Goal: Transaction & Acquisition: Purchase product/service

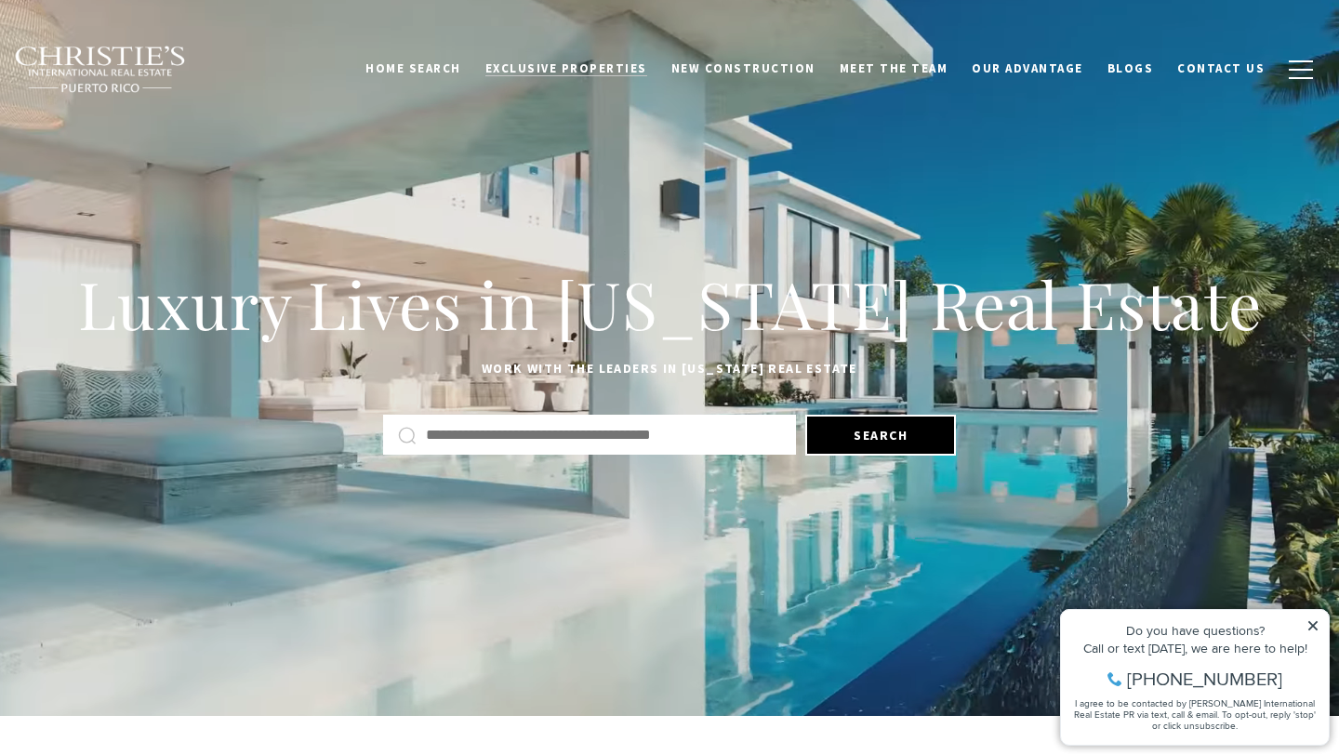
click at [564, 73] on span "Exclusive Properties" at bounding box center [566, 68] width 162 height 16
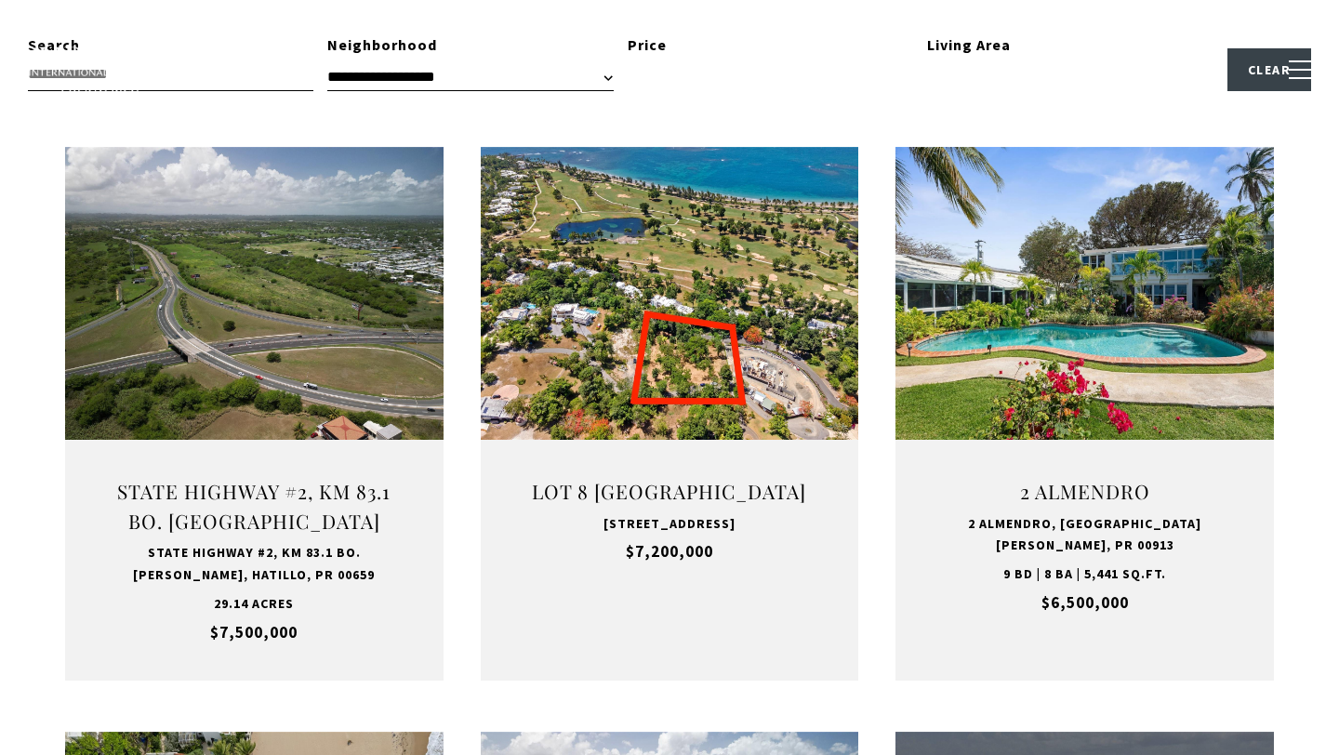
scroll to position [614, 0]
click at [637, 46] on div "Home Search Dorado Beach Rio Grande Humacao Coastal San Juan Guaynabo Puerto Ri…" at bounding box center [669, 69] width 1311 height 68
type input "**********"
type input "*********"
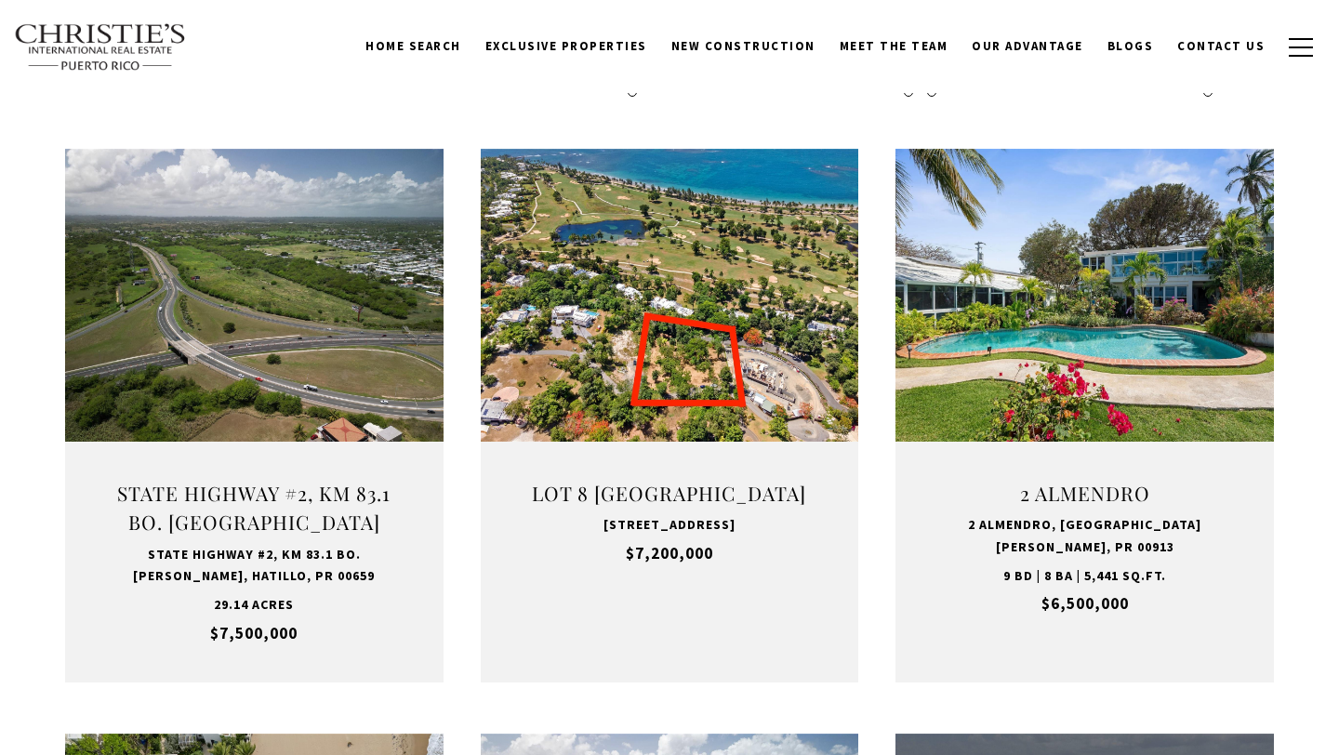
scroll to position [0, 0]
click at [615, 40] on span "Exclusive Properties" at bounding box center [566, 46] width 162 height 16
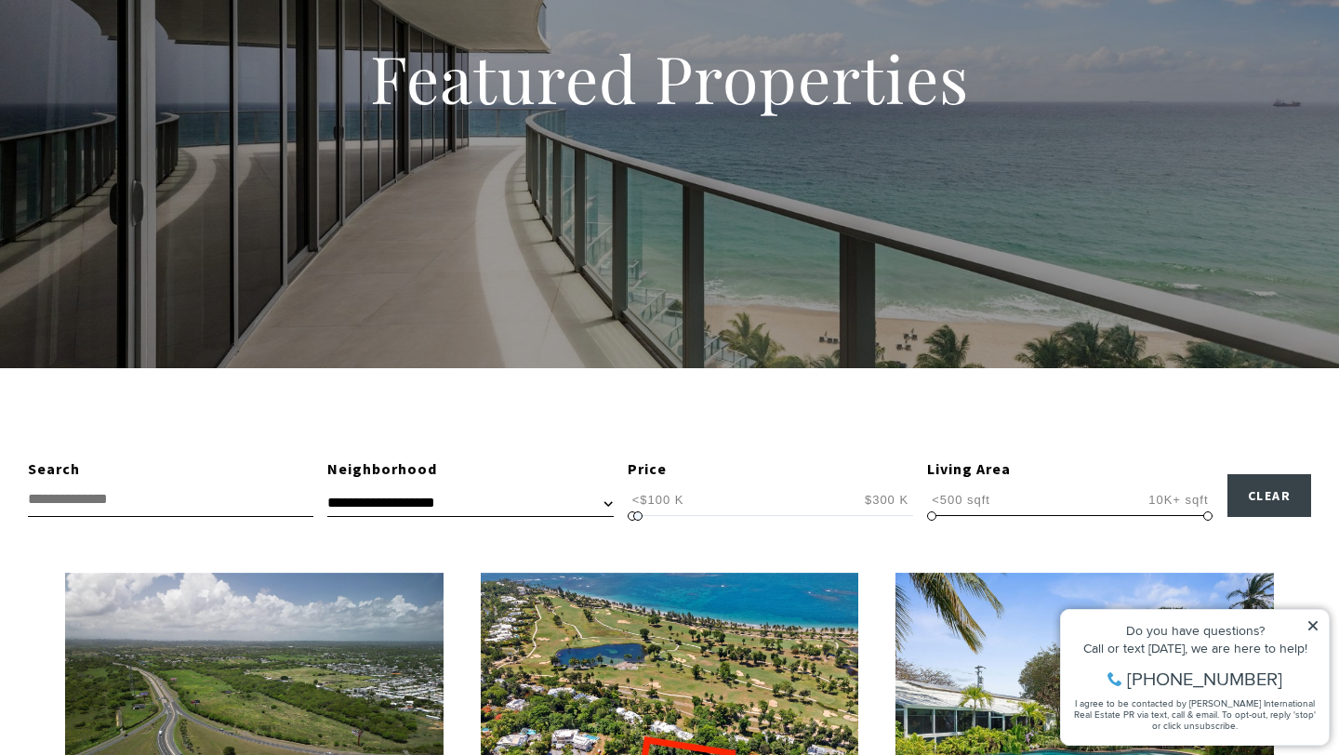
drag, startPoint x: 912, startPoint y: 517, endPoint x: 641, endPoint y: 527, distance: 270.7
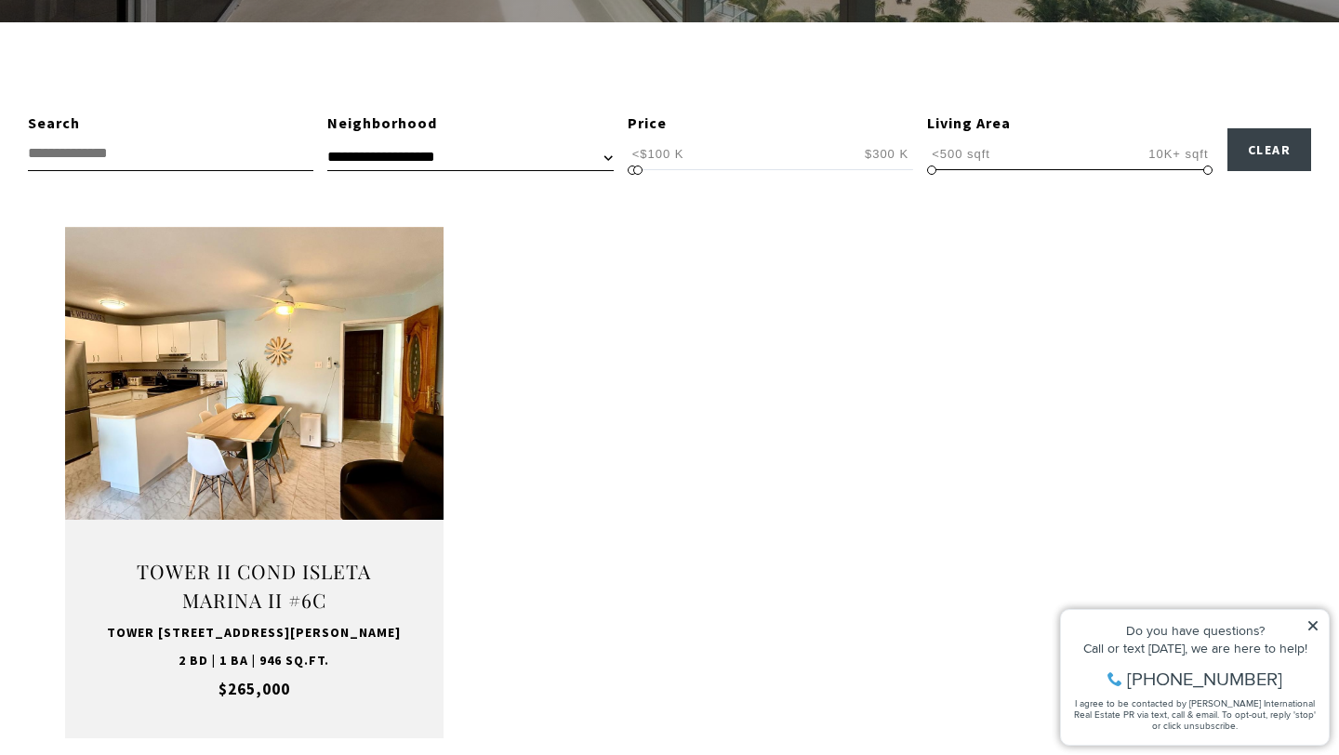
scroll to position [558, 0]
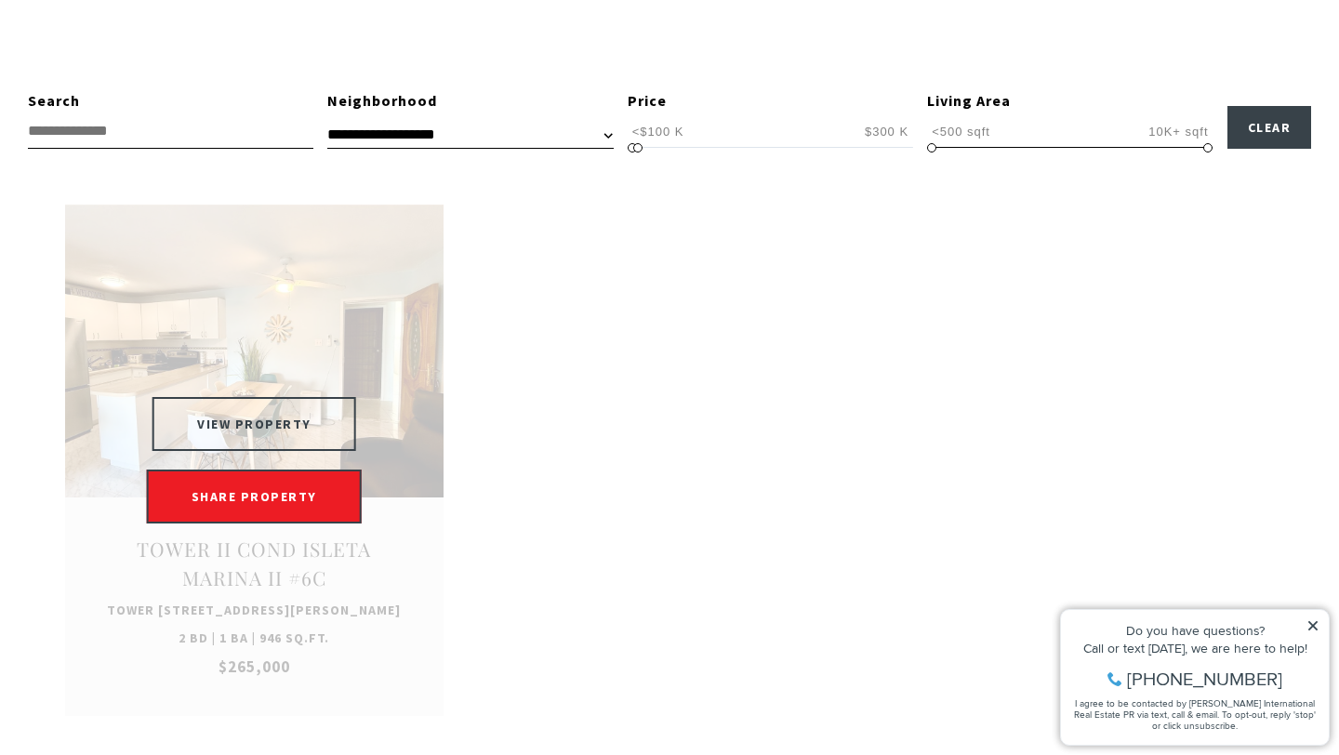
click at [335, 451] on button "VIEW PROPERTY" at bounding box center [254, 424] width 204 height 54
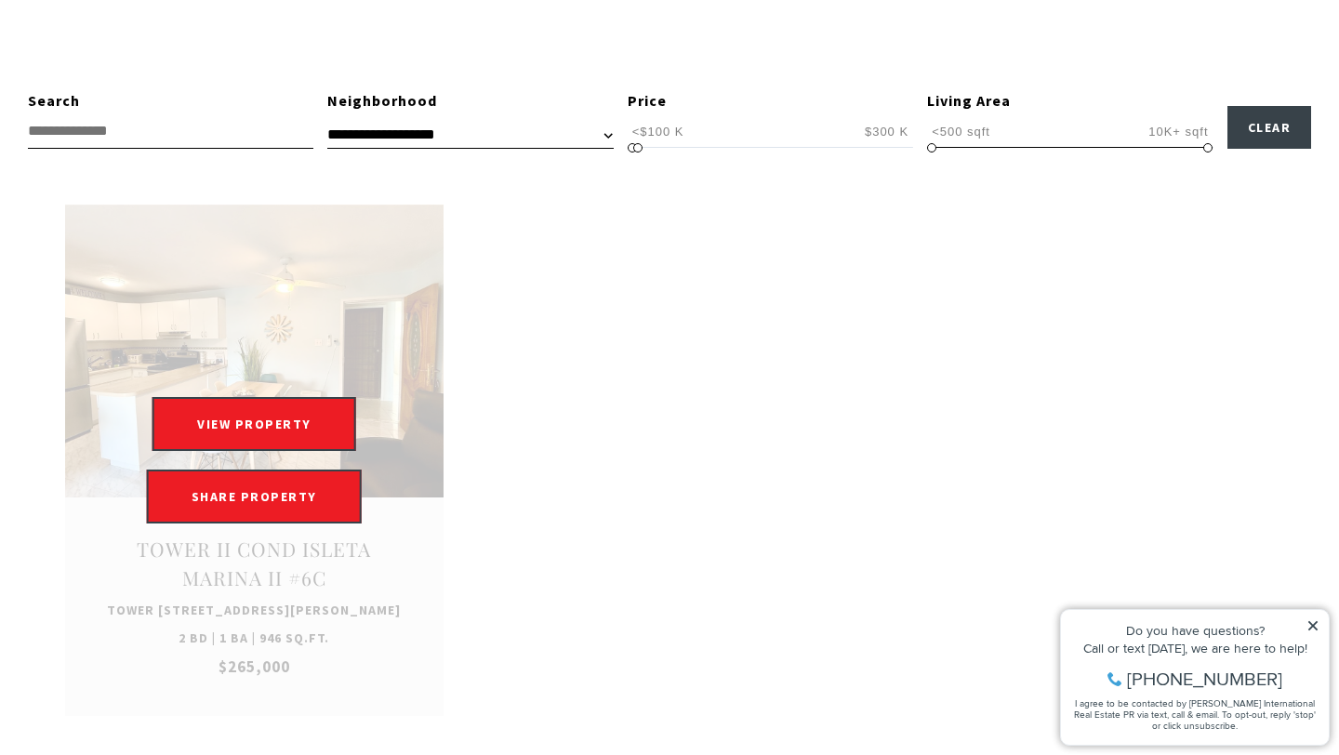
click at [416, 523] on div "VIEW PROPERTY VIEW PROPERTY SHARE PROPERTY SHARE PROPERTY" at bounding box center [254, 460] width 378 height 126
click at [397, 441] on div "VIEW PROPERTY VIEW PROPERTY SHARE PROPERTY SHARE PROPERTY" at bounding box center [254, 460] width 378 height 126
click at [398, 442] on div "VIEW PROPERTY VIEW PROPERTY SHARE PROPERTY SHARE PROPERTY" at bounding box center [254, 460] width 378 height 126
click at [334, 310] on link "Open this option" at bounding box center [254, 460] width 378 height 511
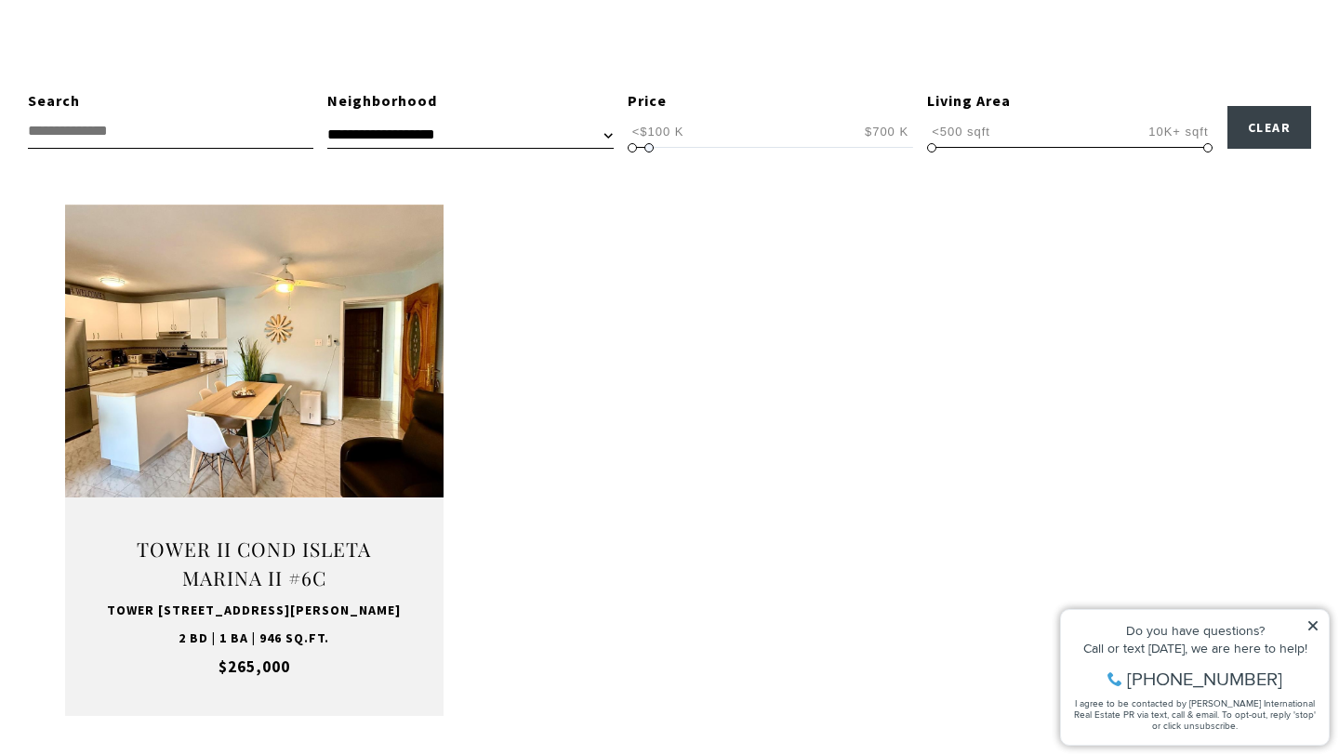
drag, startPoint x: 637, startPoint y: 147, endPoint x: 650, endPoint y: 148, distance: 13.0
click at [650, 148] on span at bounding box center [648, 147] width 9 height 9
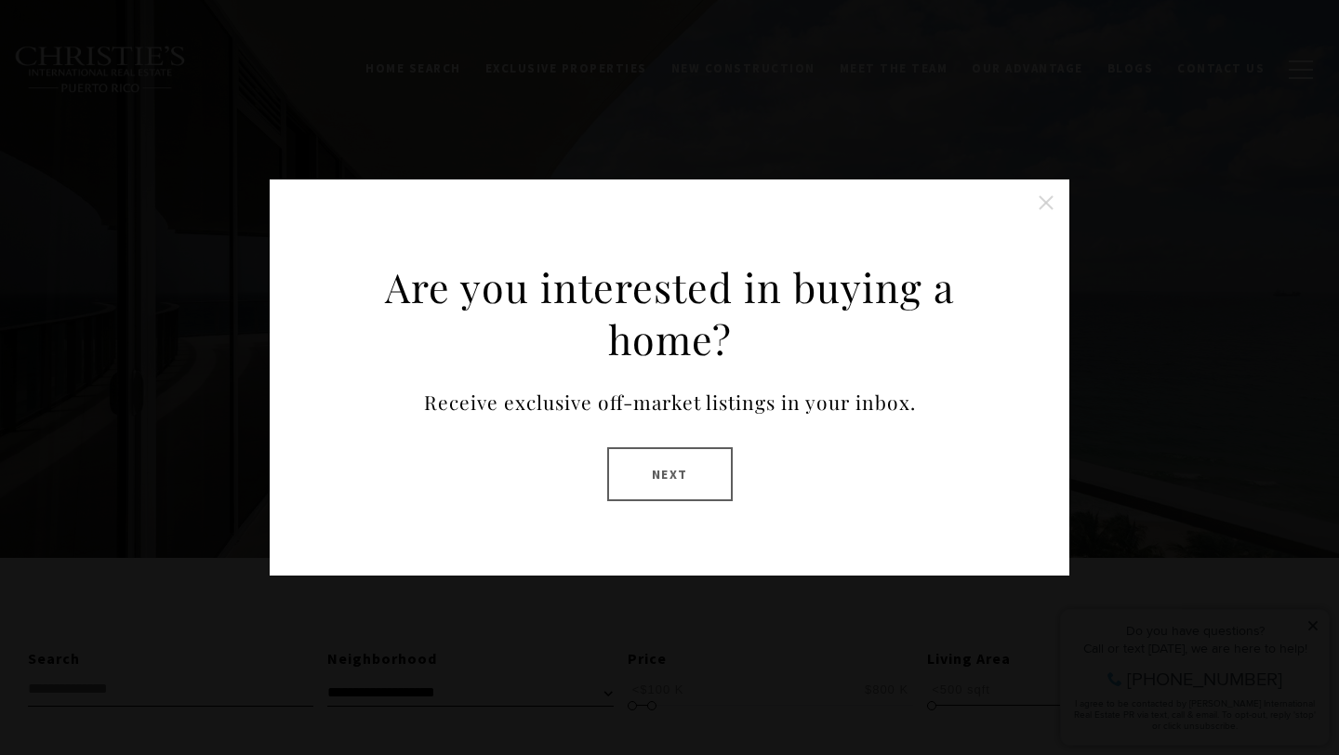
click at [1041, 204] on button "Close this option" at bounding box center [1045, 202] width 37 height 37
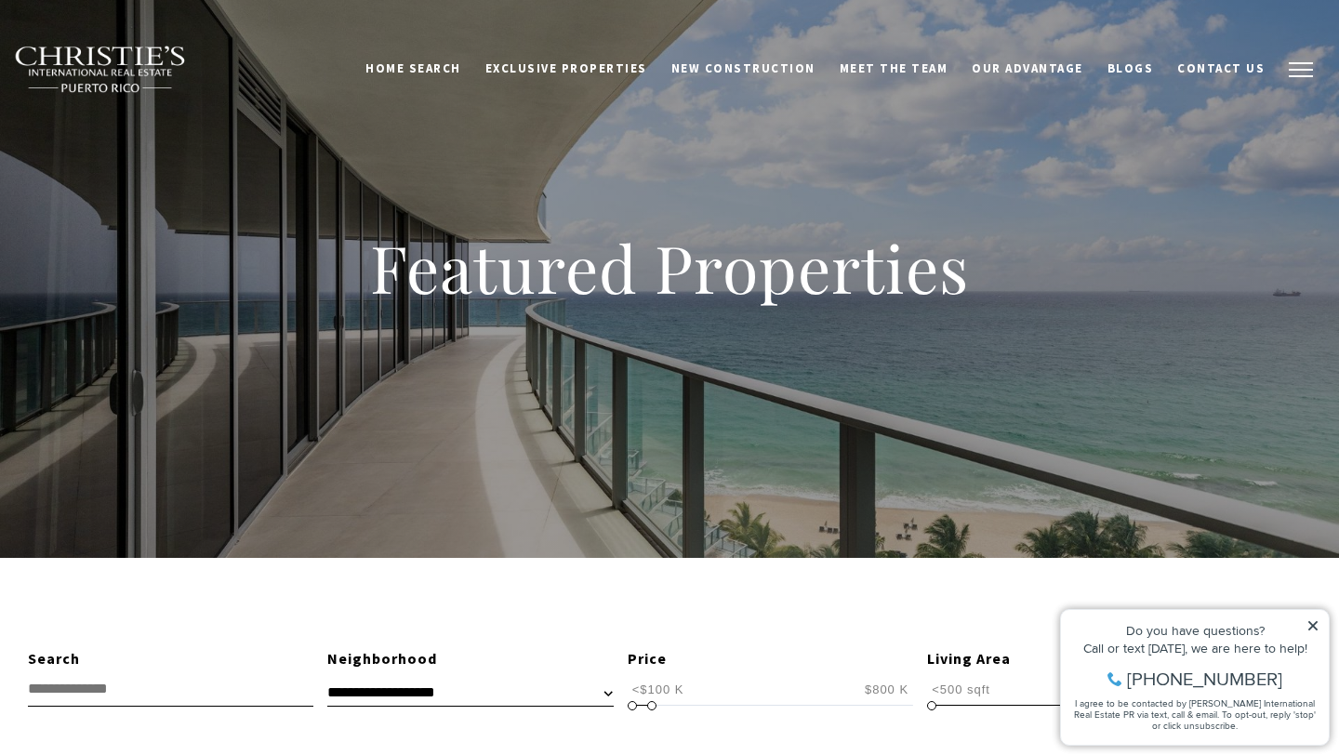
click at [1297, 72] on button "button" at bounding box center [1300, 70] width 48 height 54
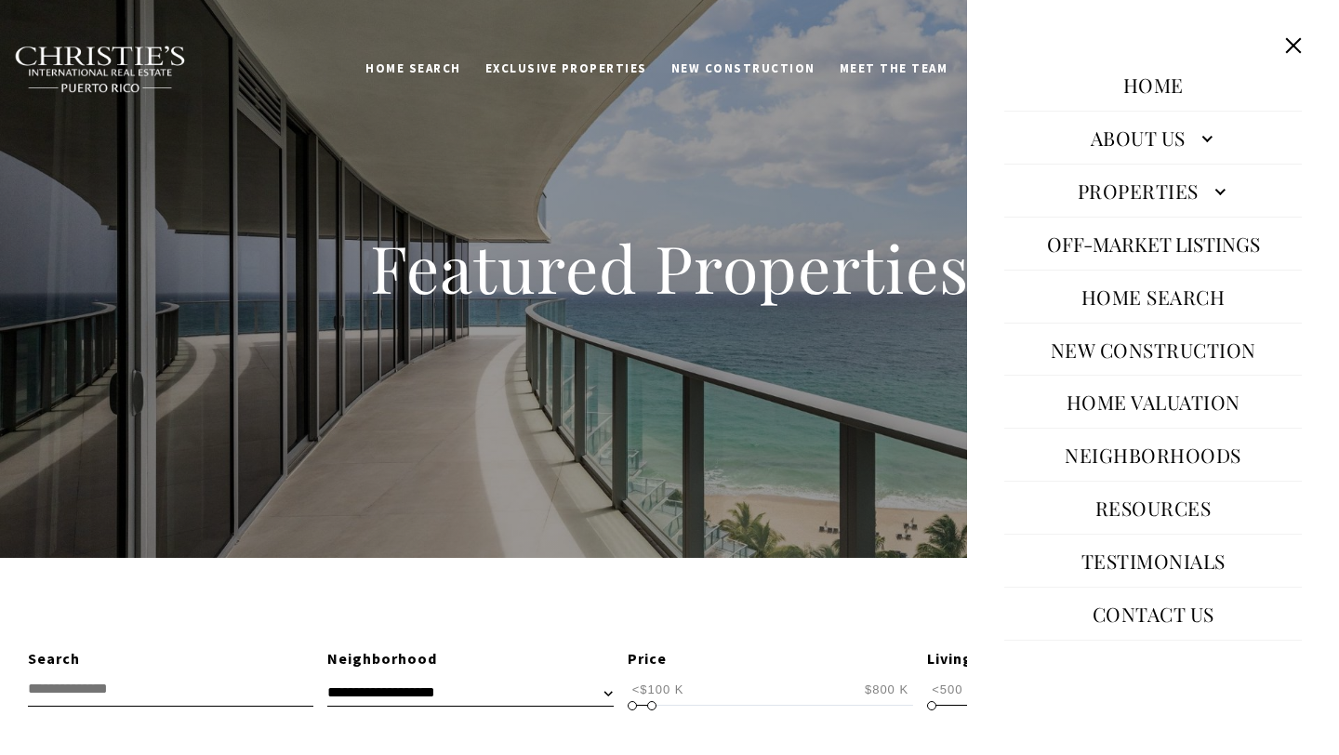
click at [1204, 612] on link "Contact Us" at bounding box center [1153, 613] width 140 height 45
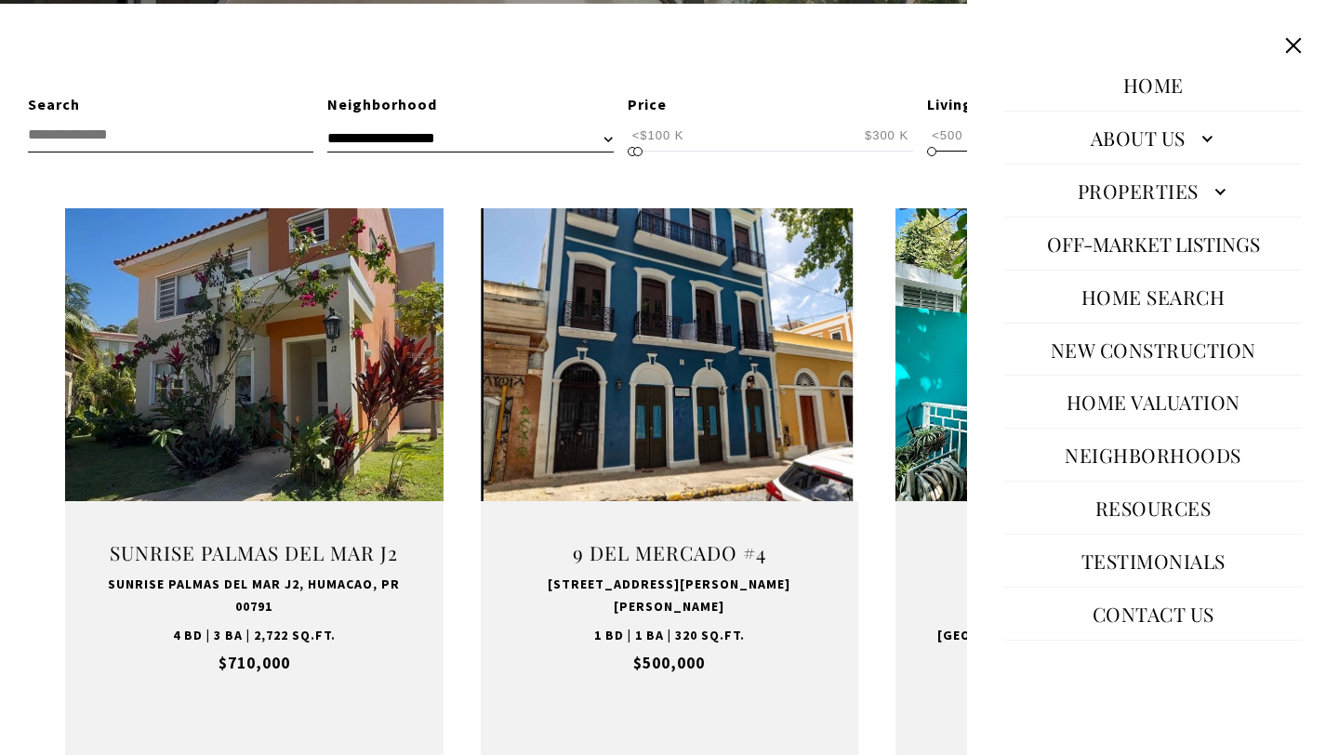
type input "**********"
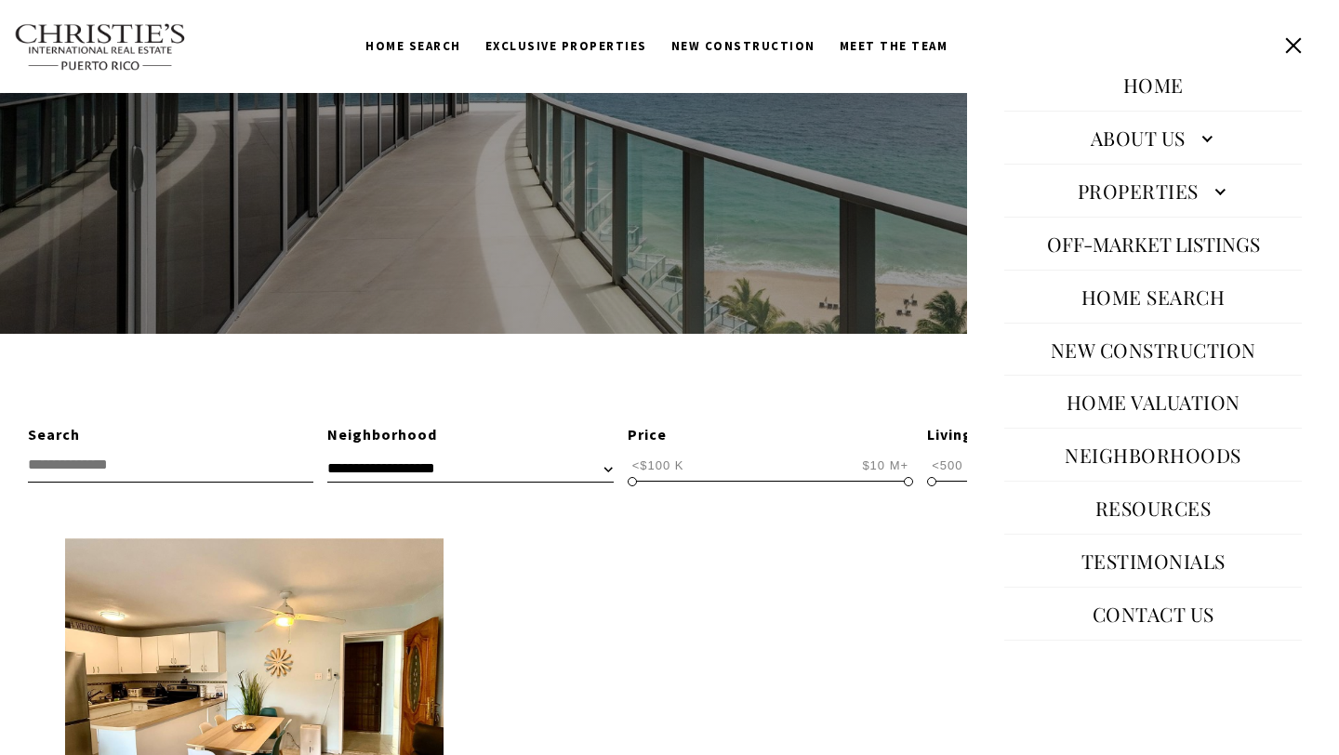
scroll to position [194, 0]
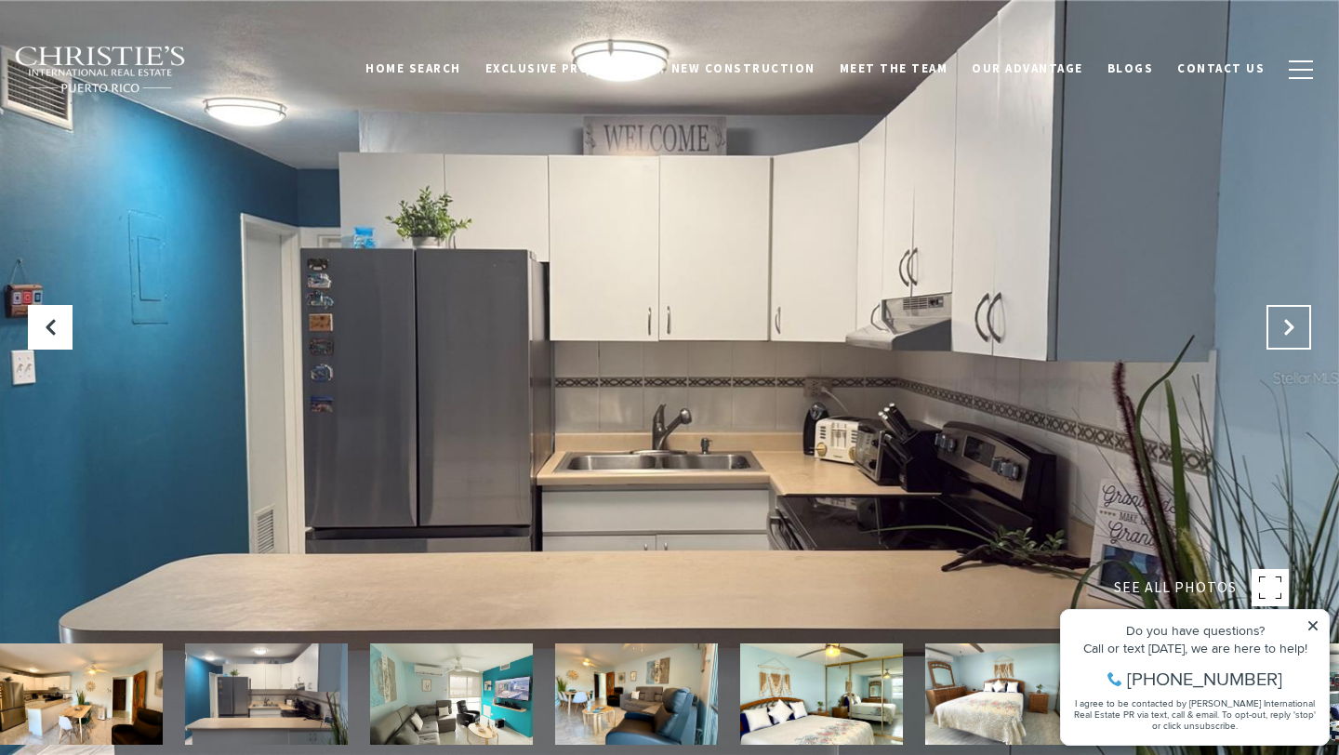
click at [1306, 345] on button "Next Slide" at bounding box center [1288, 327] width 45 height 45
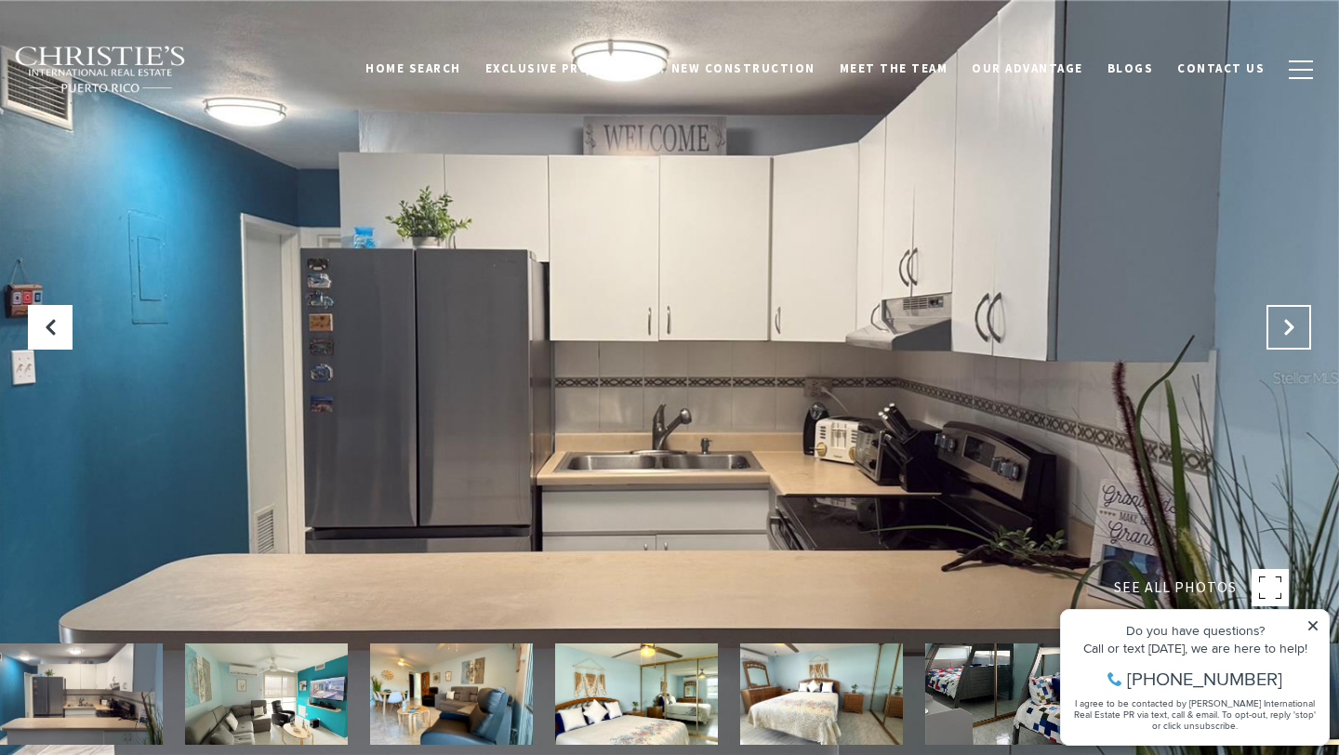
click at [1289, 333] on icon "Next Slide" at bounding box center [1288, 327] width 19 height 19
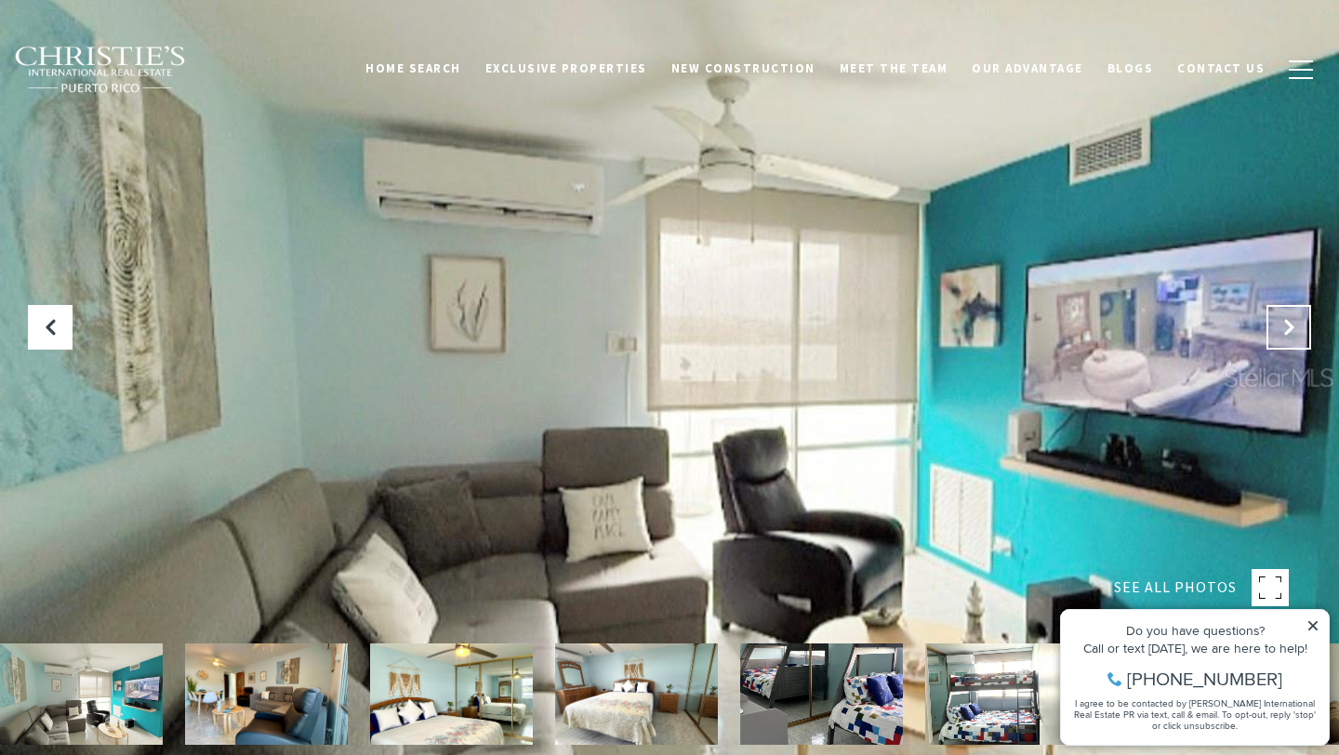
click at [1289, 335] on icon "Next Slide" at bounding box center [1288, 327] width 19 height 19
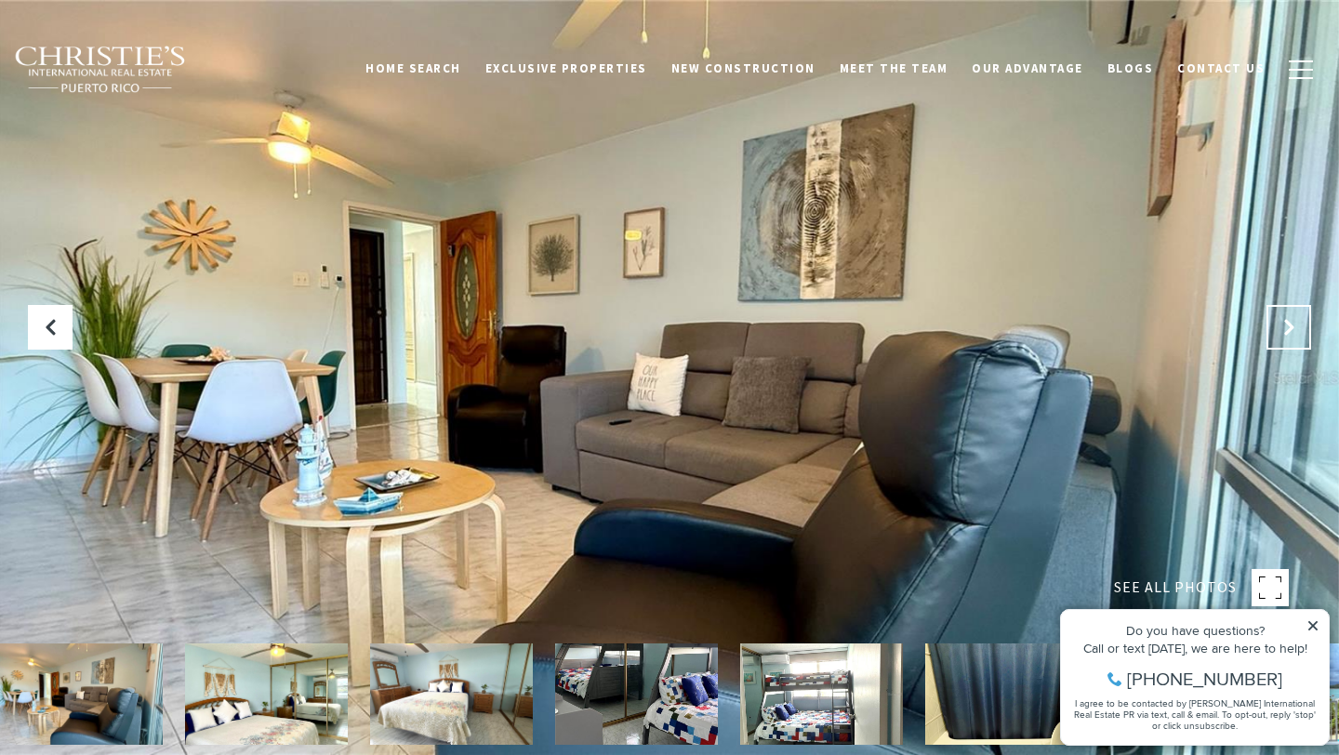
click at [1289, 336] on icon "Next Slide" at bounding box center [1288, 327] width 19 height 19
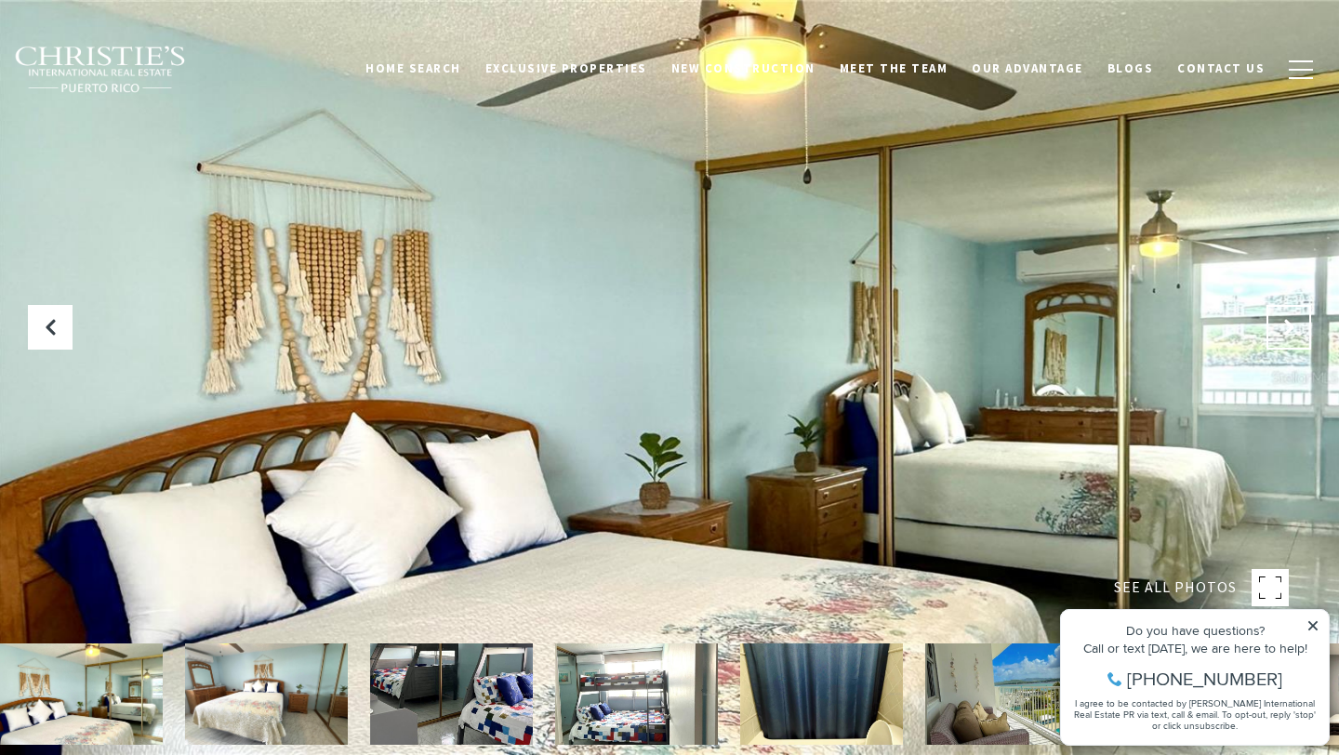
click at [1289, 337] on button "Next Slide" at bounding box center [1288, 327] width 45 height 45
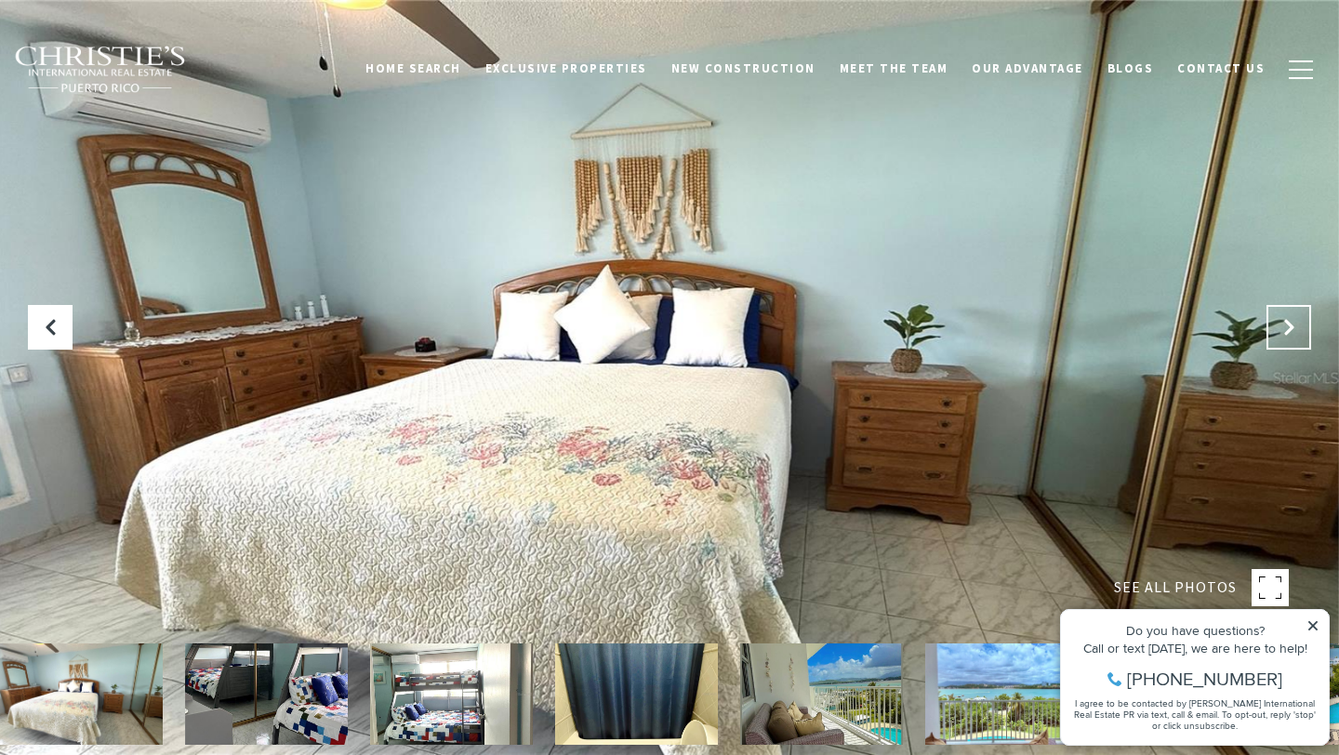
click at [1289, 337] on button "Next Slide" at bounding box center [1288, 327] width 45 height 45
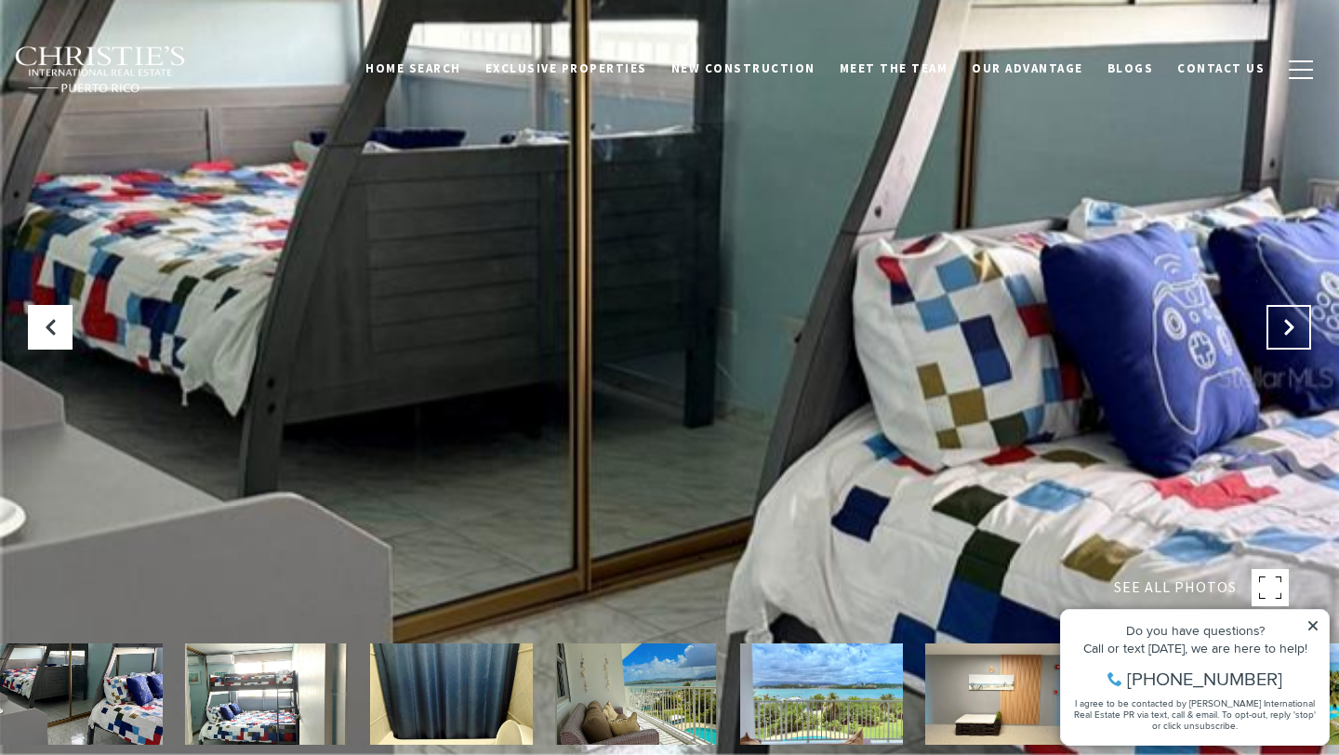
click at [1289, 337] on button "Next Slide" at bounding box center [1288, 327] width 45 height 45
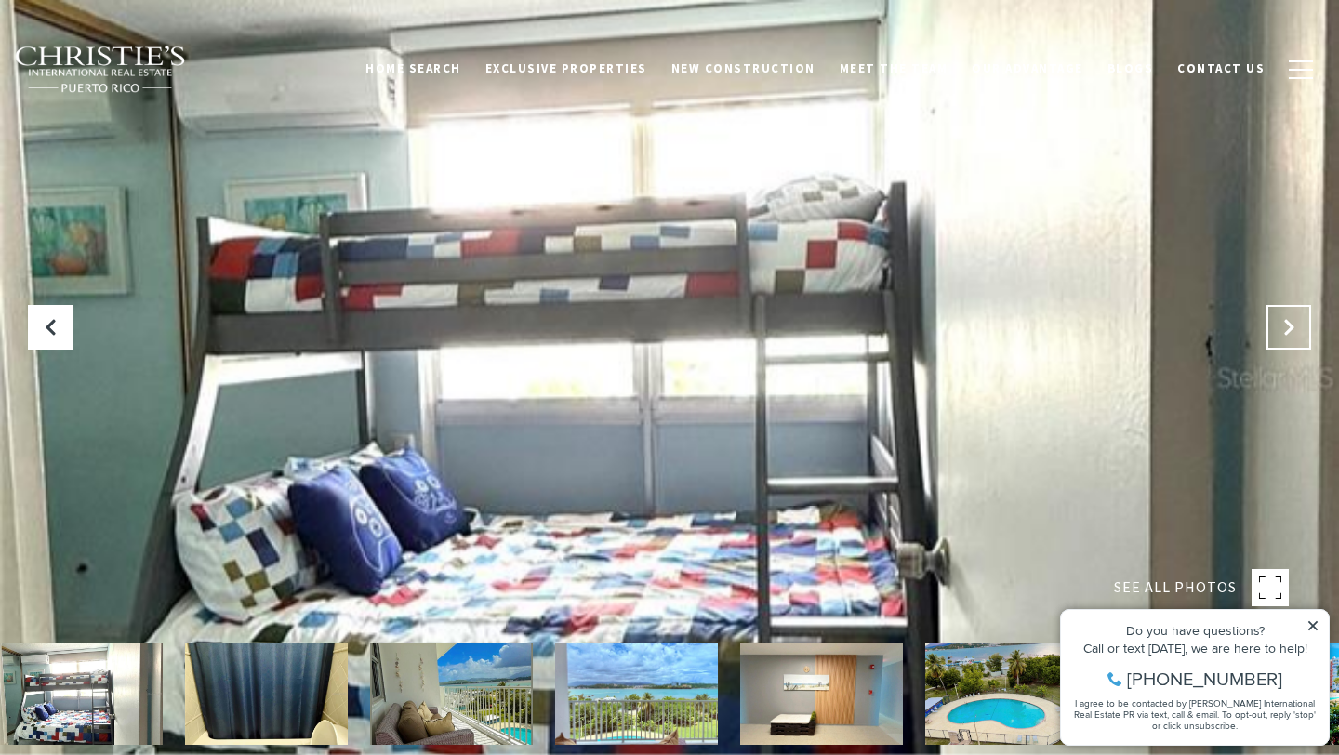
click at [1289, 337] on button "Next Slide" at bounding box center [1288, 327] width 45 height 45
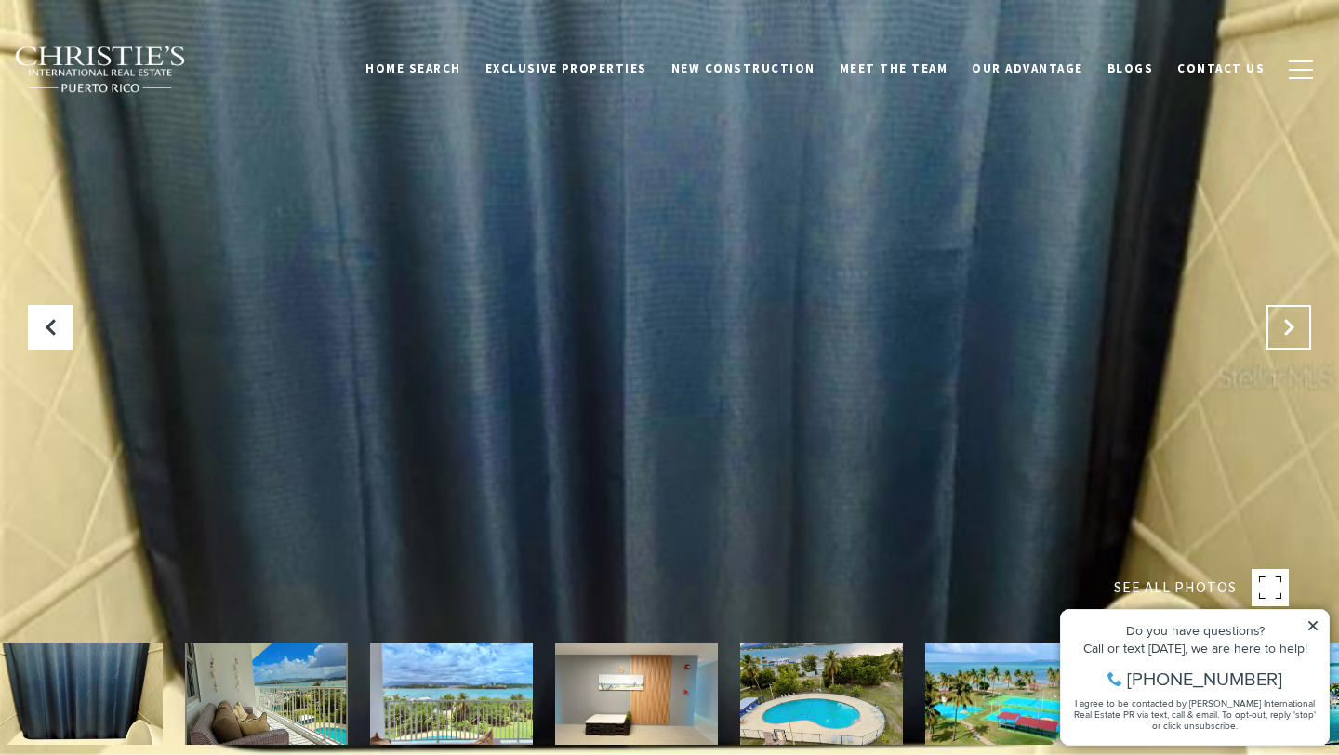
click at [1289, 337] on button "Next Slide" at bounding box center [1288, 327] width 45 height 45
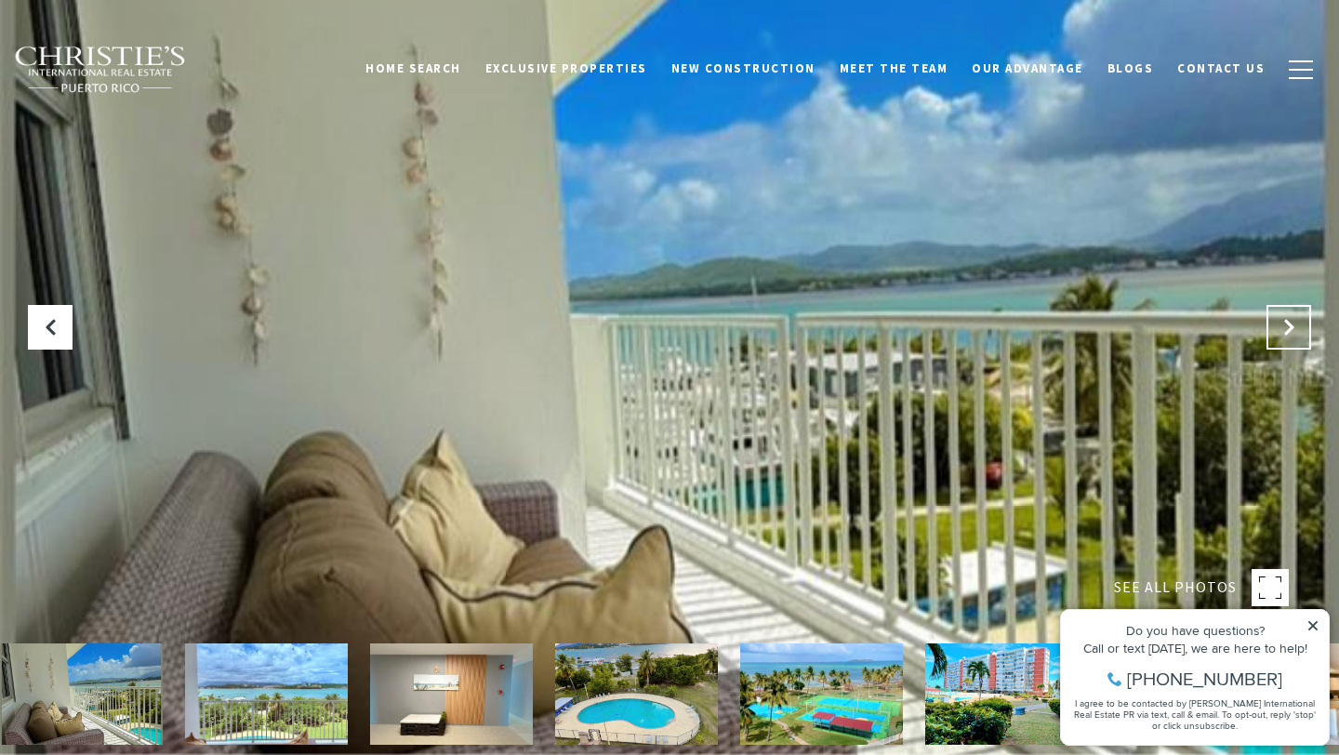
click at [1289, 338] on button "Next Slide" at bounding box center [1288, 327] width 45 height 45
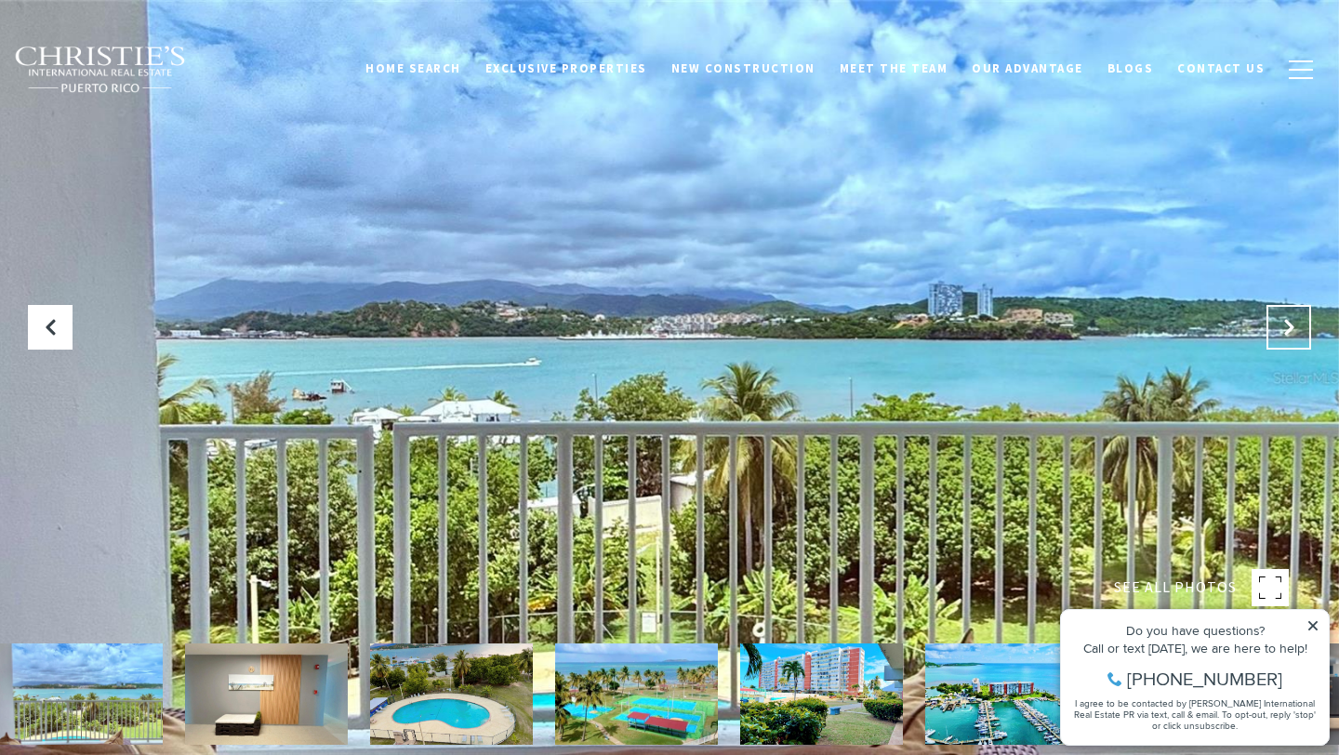
click at [1289, 339] on button "Next Slide" at bounding box center [1288, 327] width 45 height 45
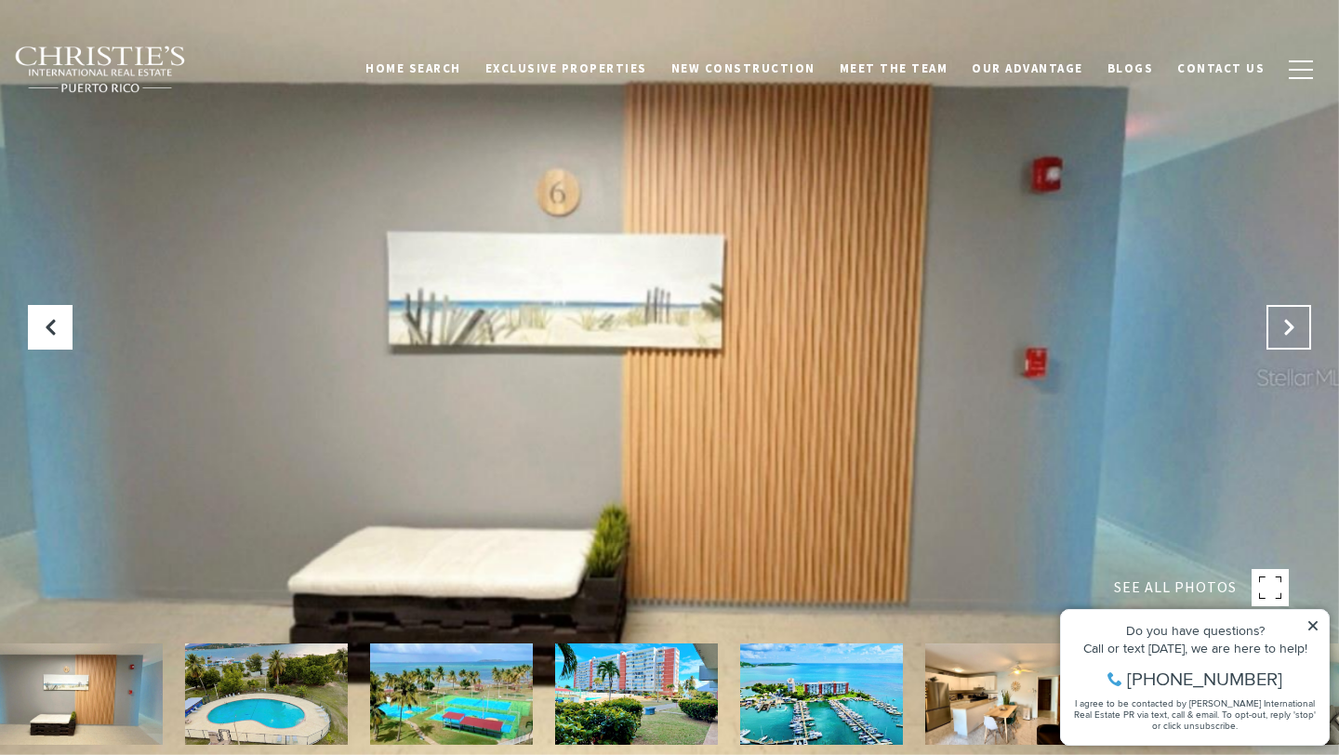
click at [1289, 340] on button "Next Slide" at bounding box center [1288, 327] width 45 height 45
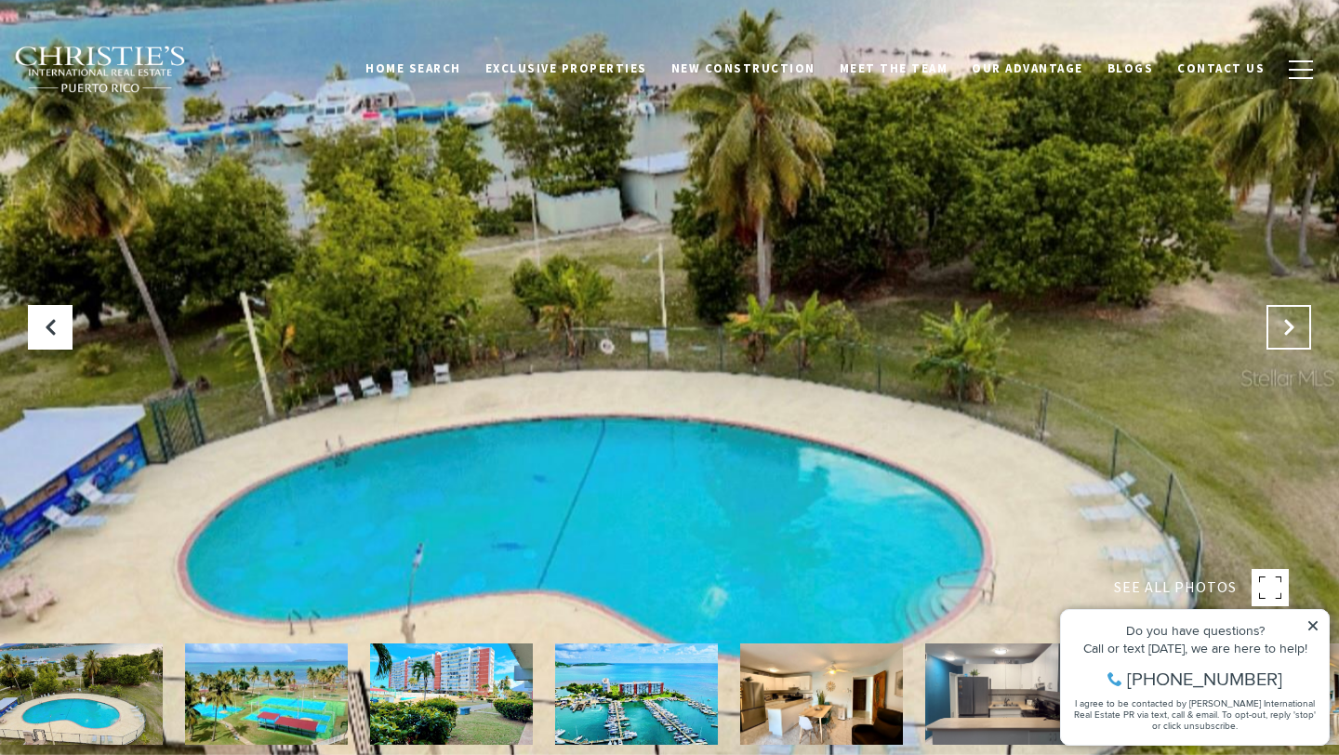
click at [1289, 341] on button "Next Slide" at bounding box center [1288, 327] width 45 height 45
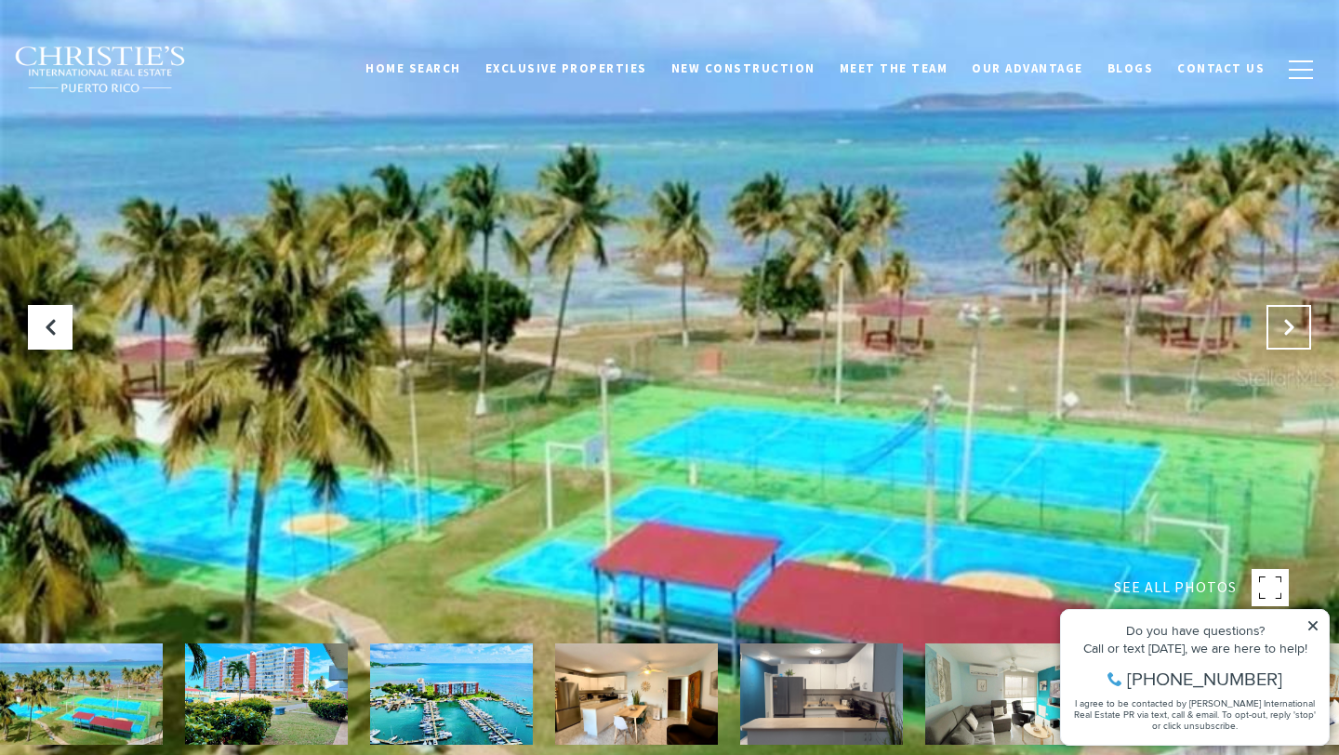
click at [1289, 342] on button "Next Slide" at bounding box center [1288, 327] width 45 height 45
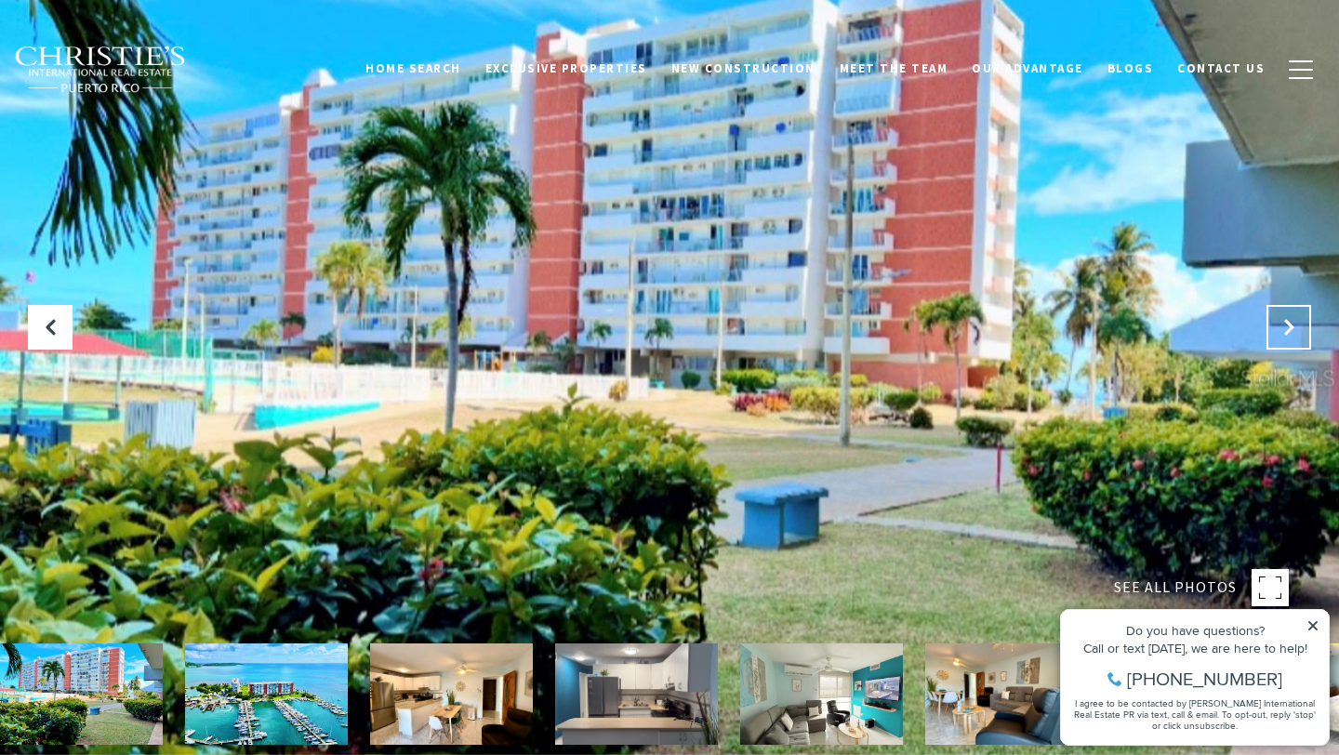
click at [1289, 343] on button "Next Slide" at bounding box center [1288, 327] width 45 height 45
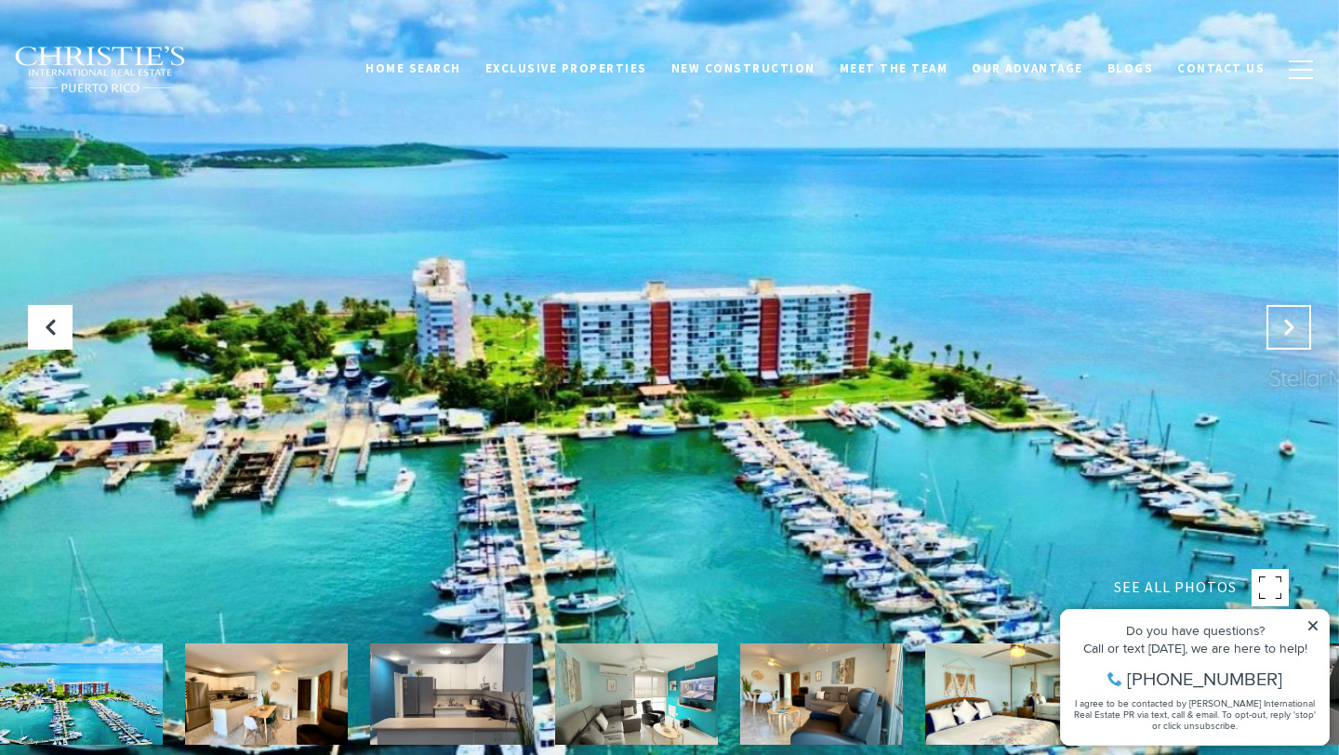
click at [1289, 343] on button "Next Slide" at bounding box center [1288, 327] width 45 height 45
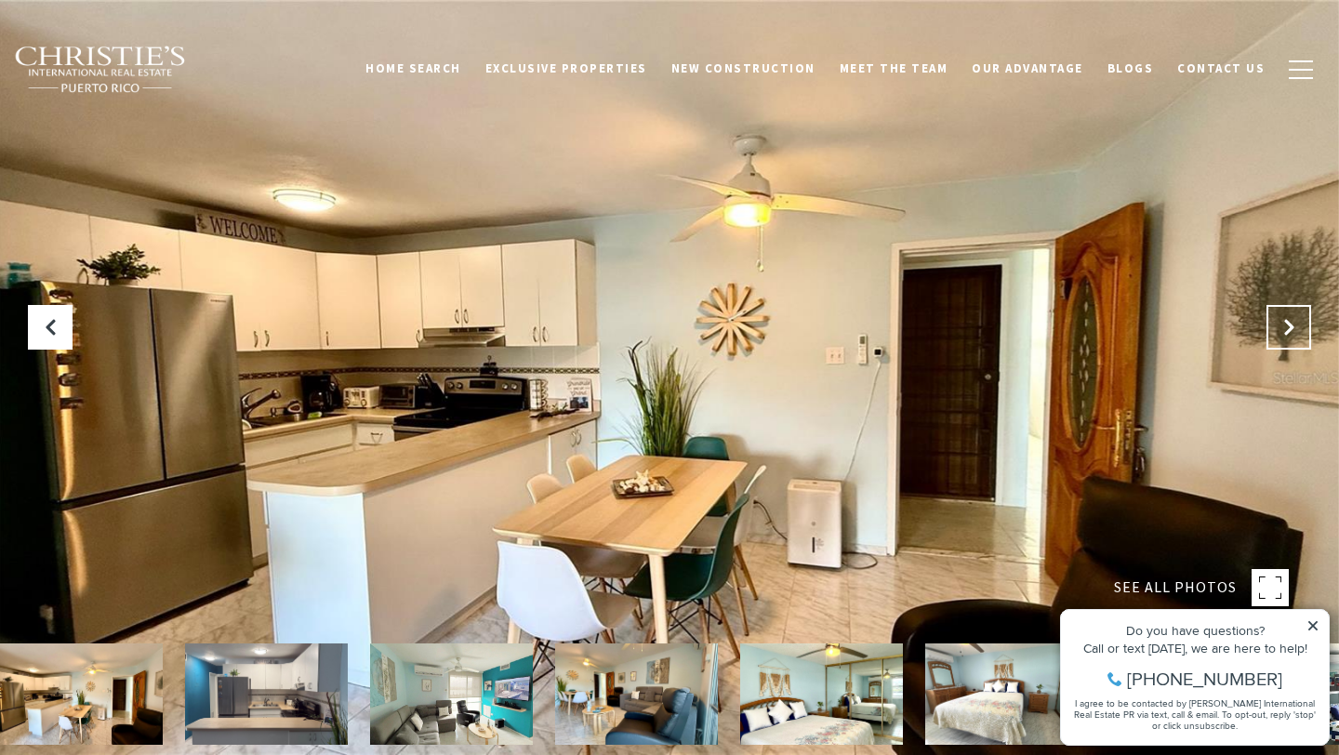
click at [1289, 343] on button "Next Slide" at bounding box center [1288, 327] width 45 height 45
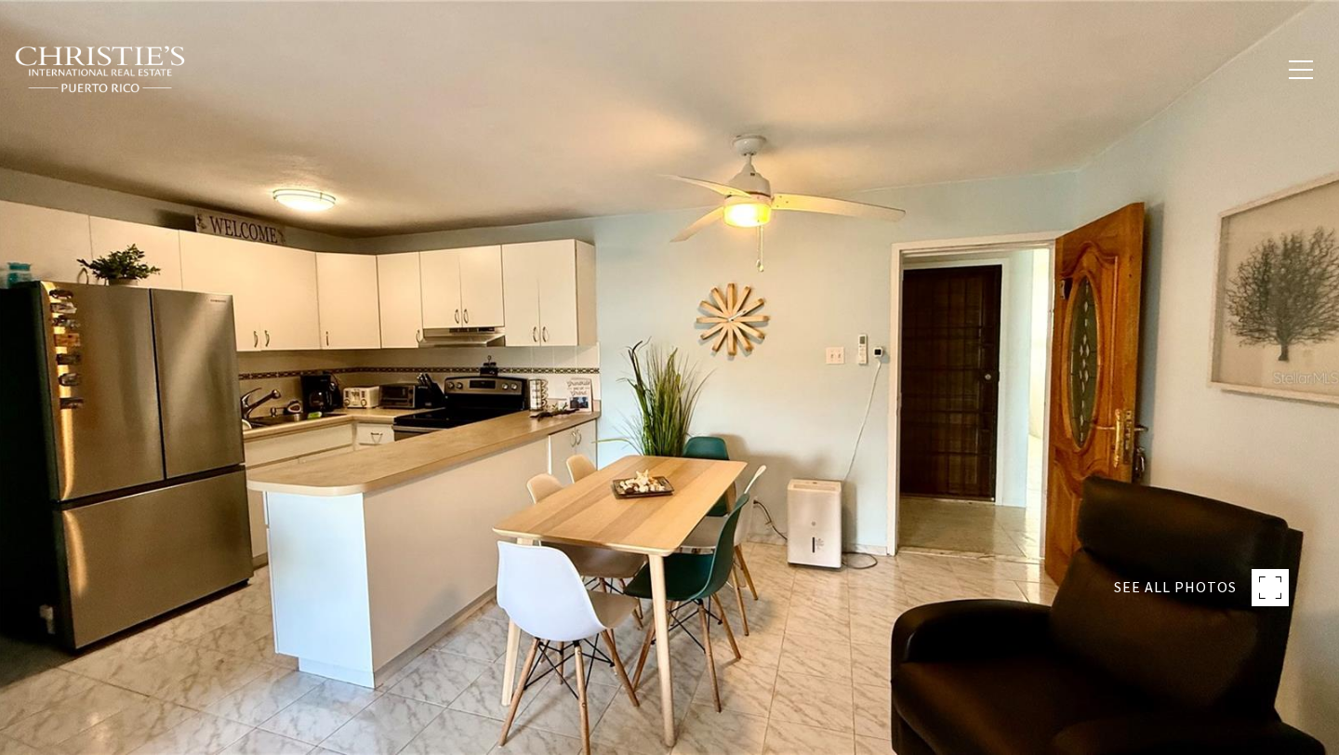
type input "********"
type input "*******"
type input "***"
type input "**********"
type input "**"
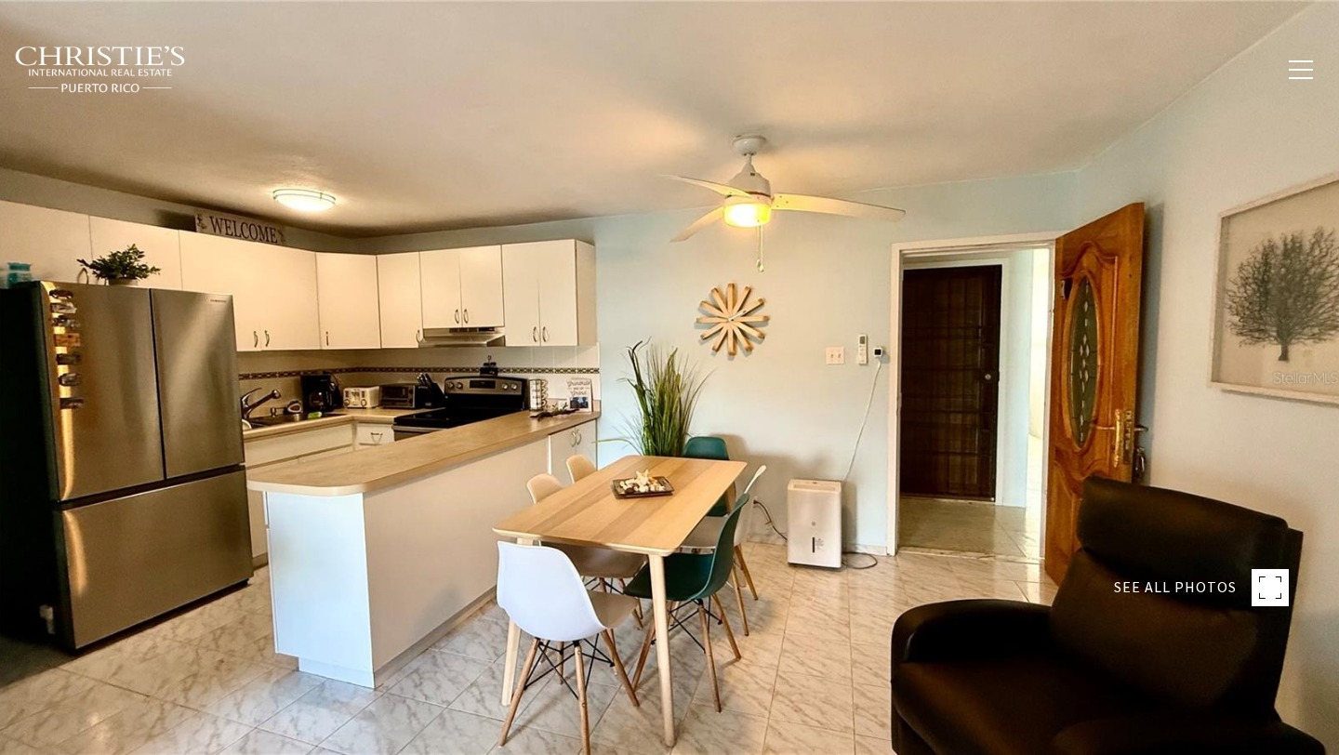
type input "**********"
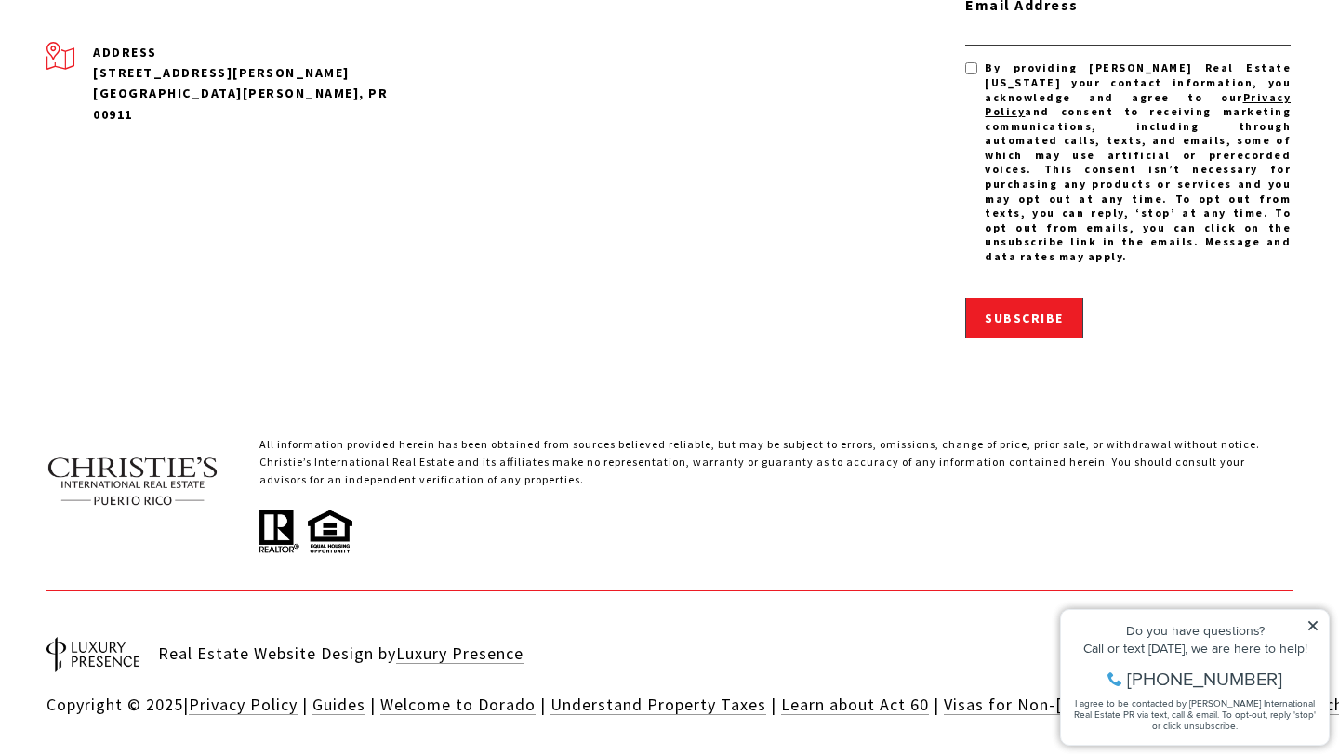
scroll to position [2234, 0]
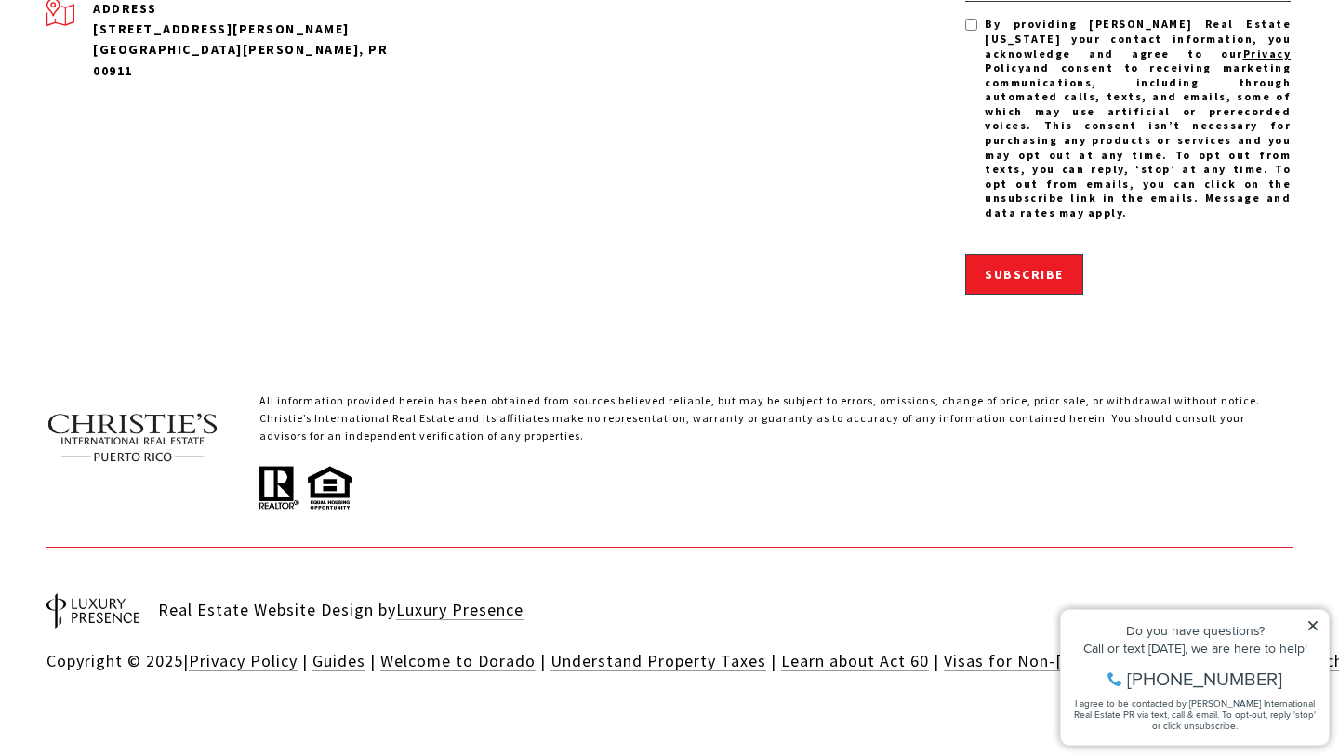
click at [1309, 621] on icon at bounding box center [1312, 625] width 9 height 9
click at [1319, 625] on div "Do you have questions? Call or text [DATE], we are here to help! [PHONE_NUMBER]…" at bounding box center [1195, 677] width 268 height 135
click at [1315, 625] on icon at bounding box center [1312, 625] width 13 height 13
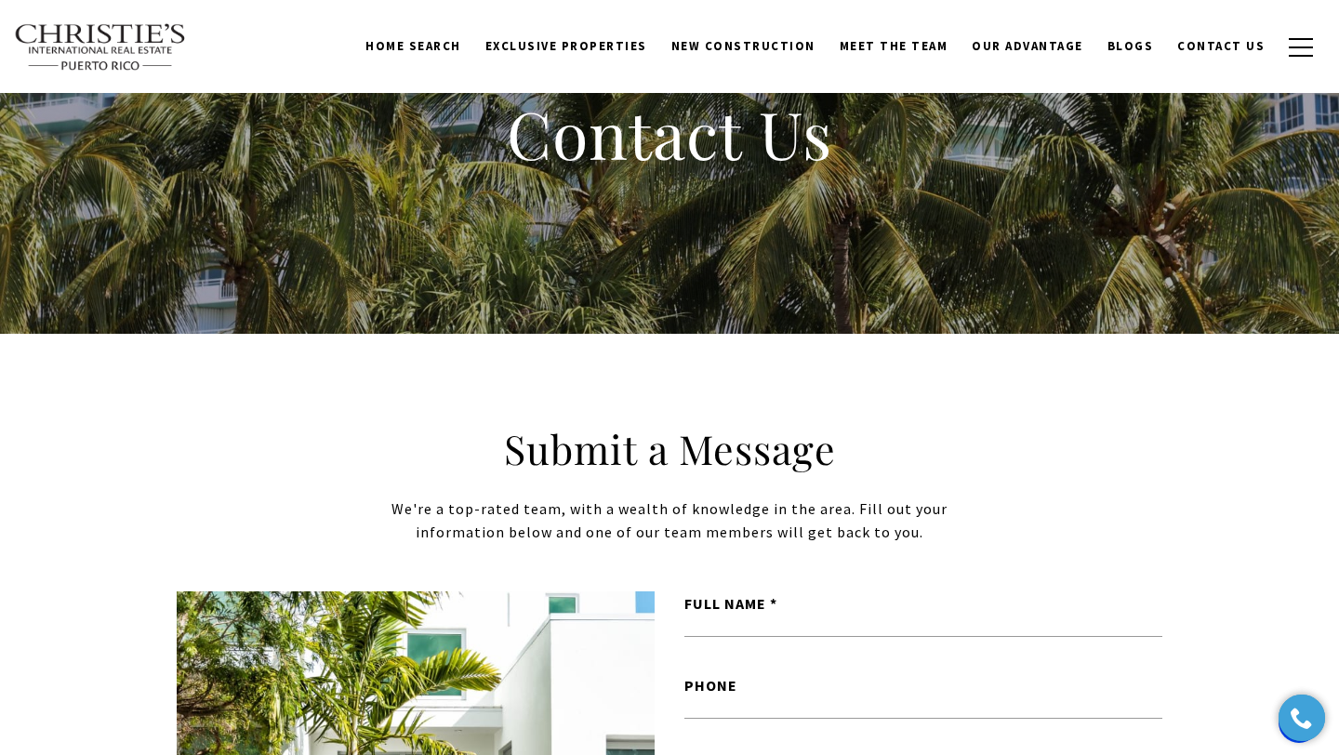
scroll to position [0, 0]
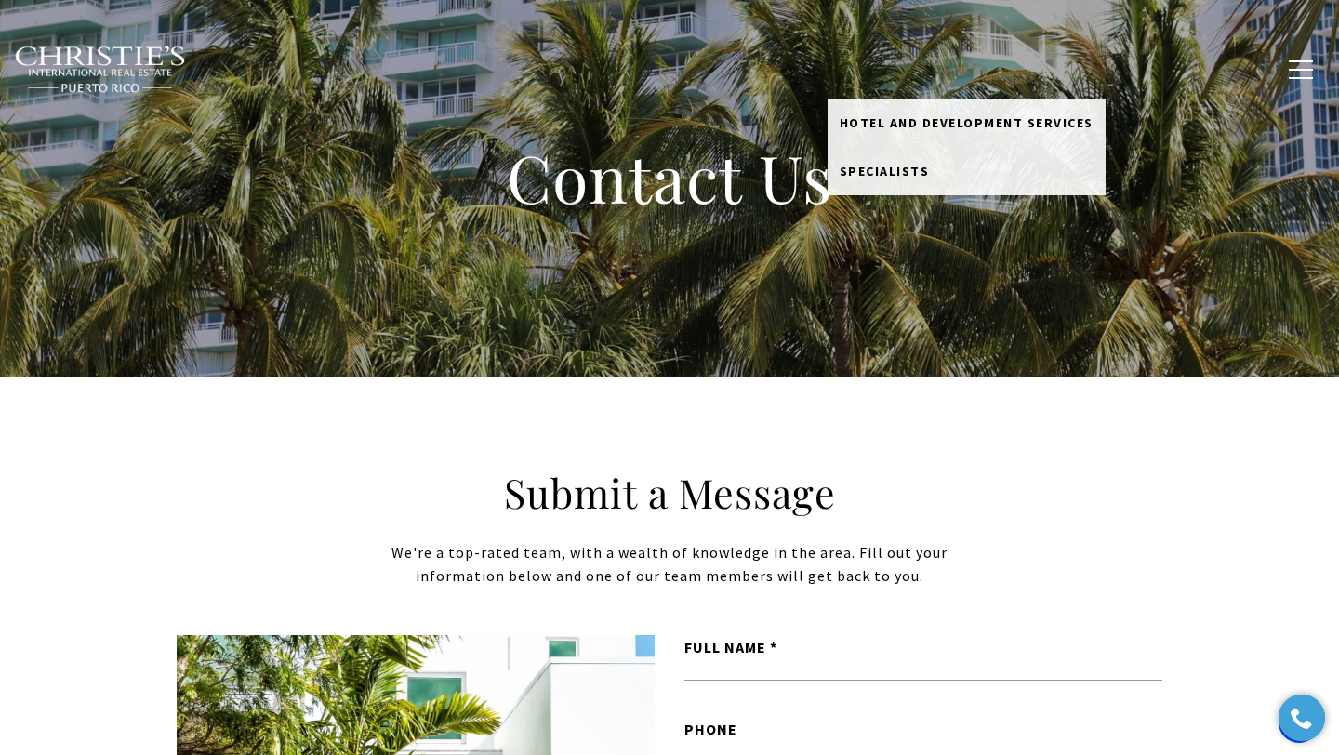
click at [890, 72] on link "Meet the Team" at bounding box center [893, 68] width 133 height 35
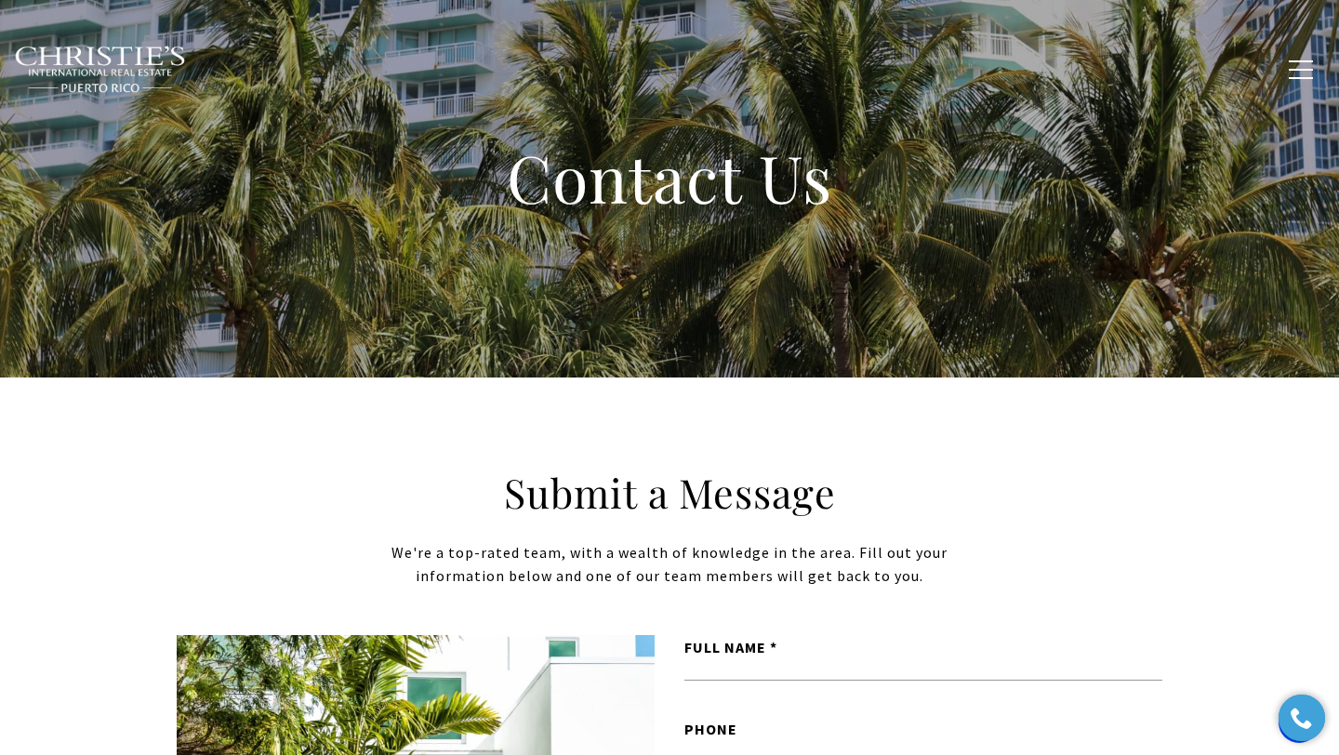
click at [884, 53] on link "Meet the Team" at bounding box center [893, 68] width 133 height 35
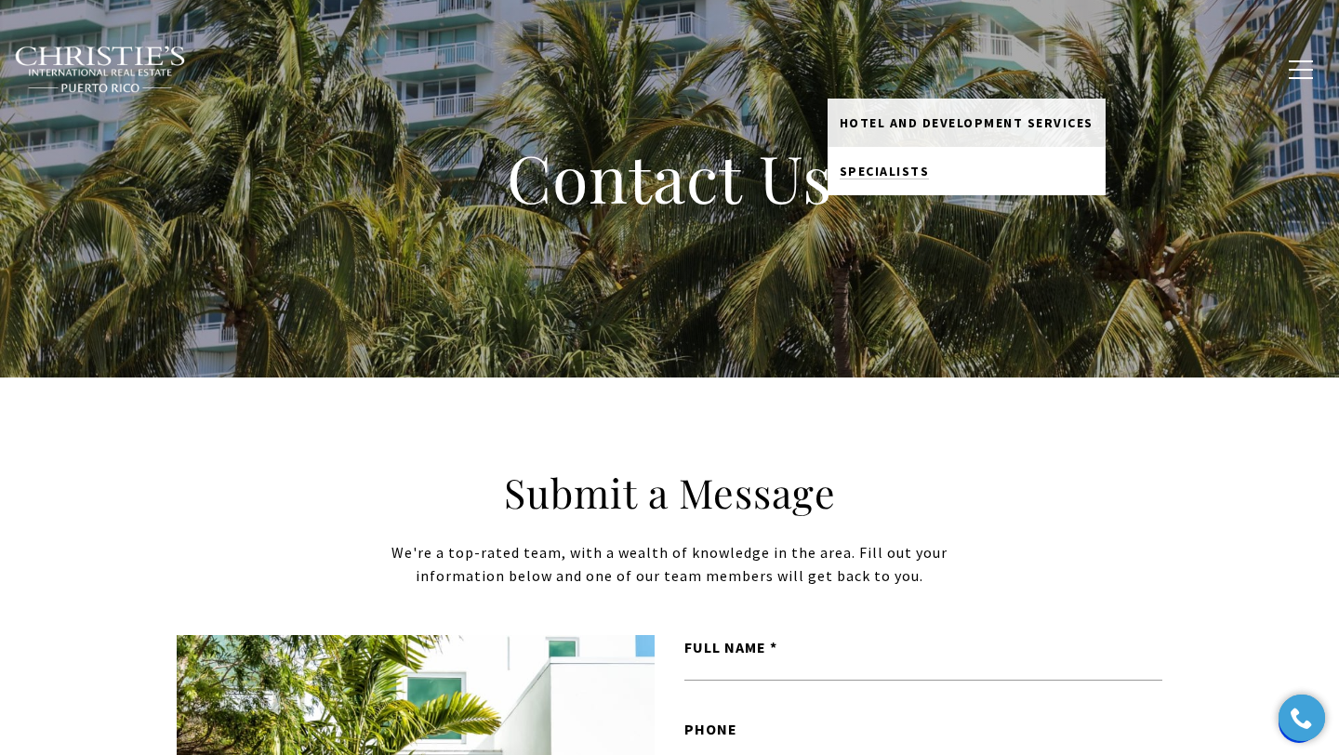
click at [915, 165] on span "Specialists" at bounding box center [885, 171] width 90 height 17
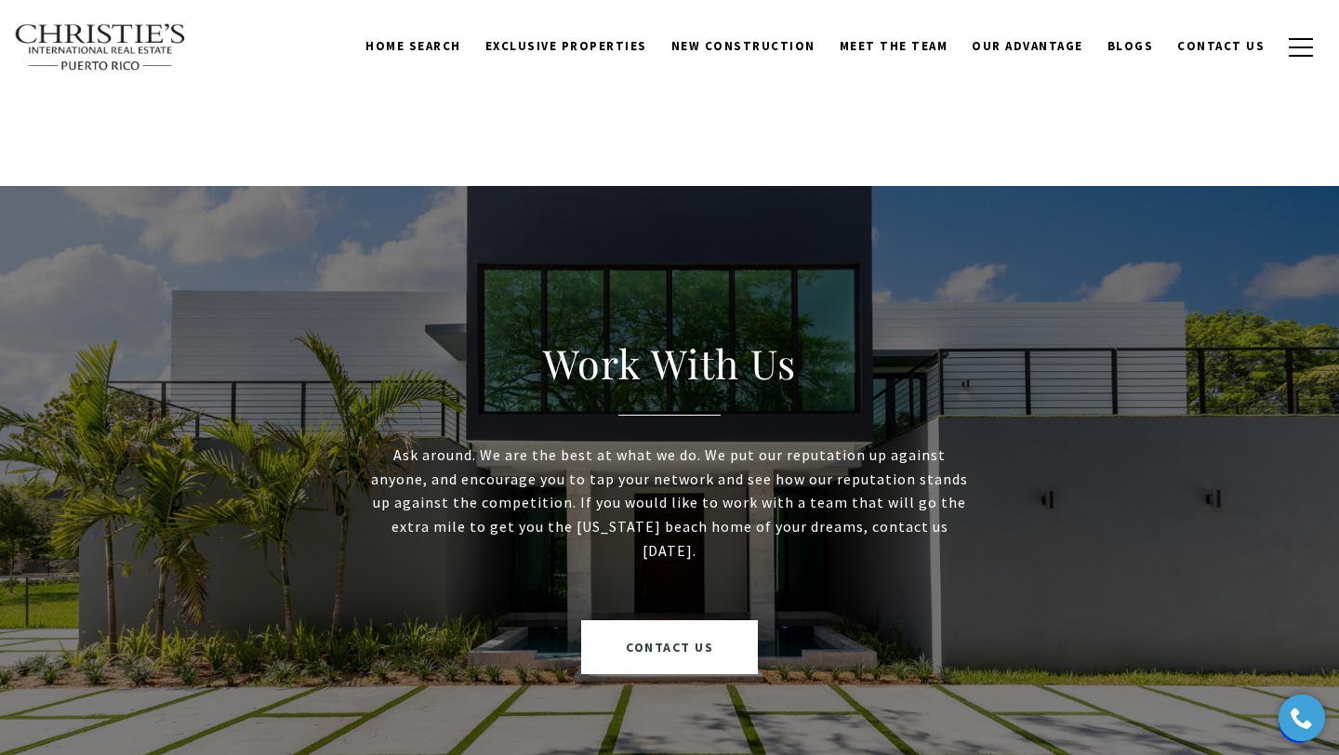
scroll to position [4355, 0]
